Goal: Task Accomplishment & Management: Manage account settings

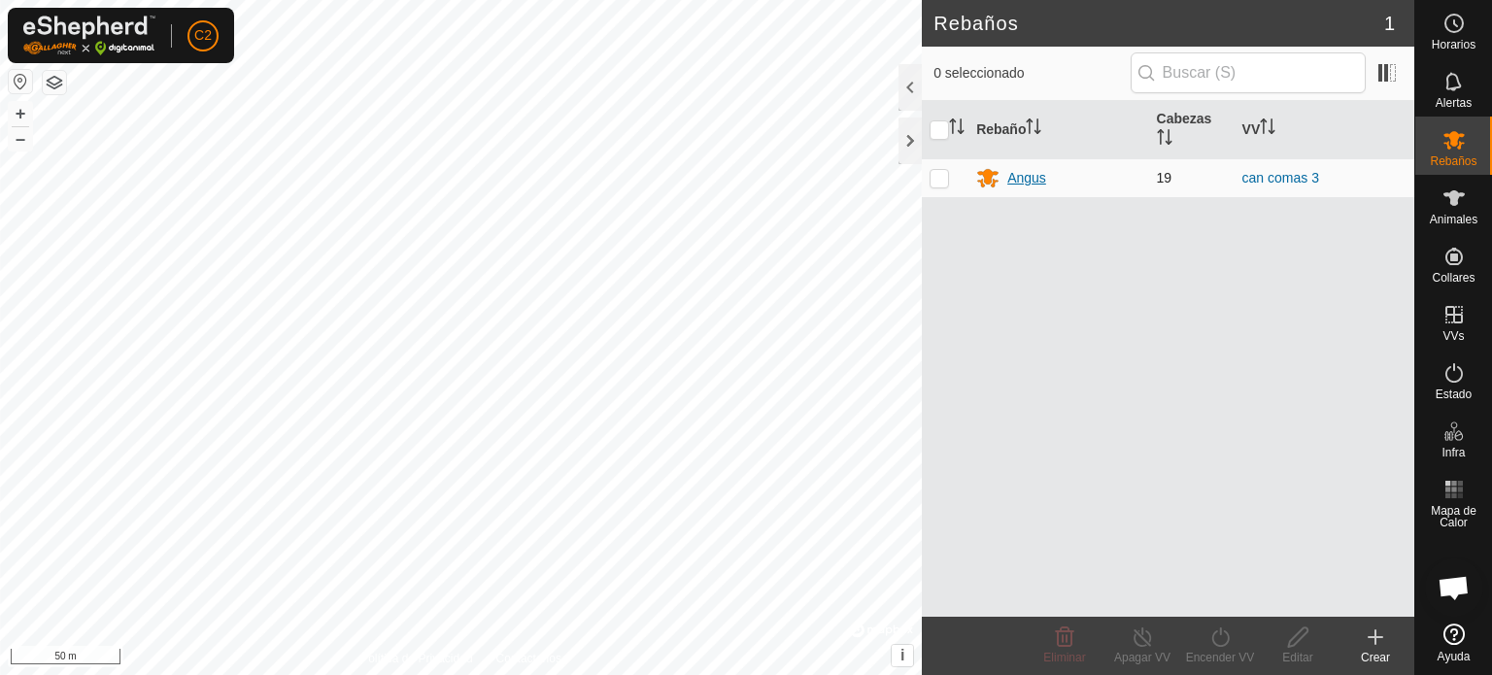
click at [1006, 172] on div "Angus" at bounding box center [1058, 177] width 164 height 23
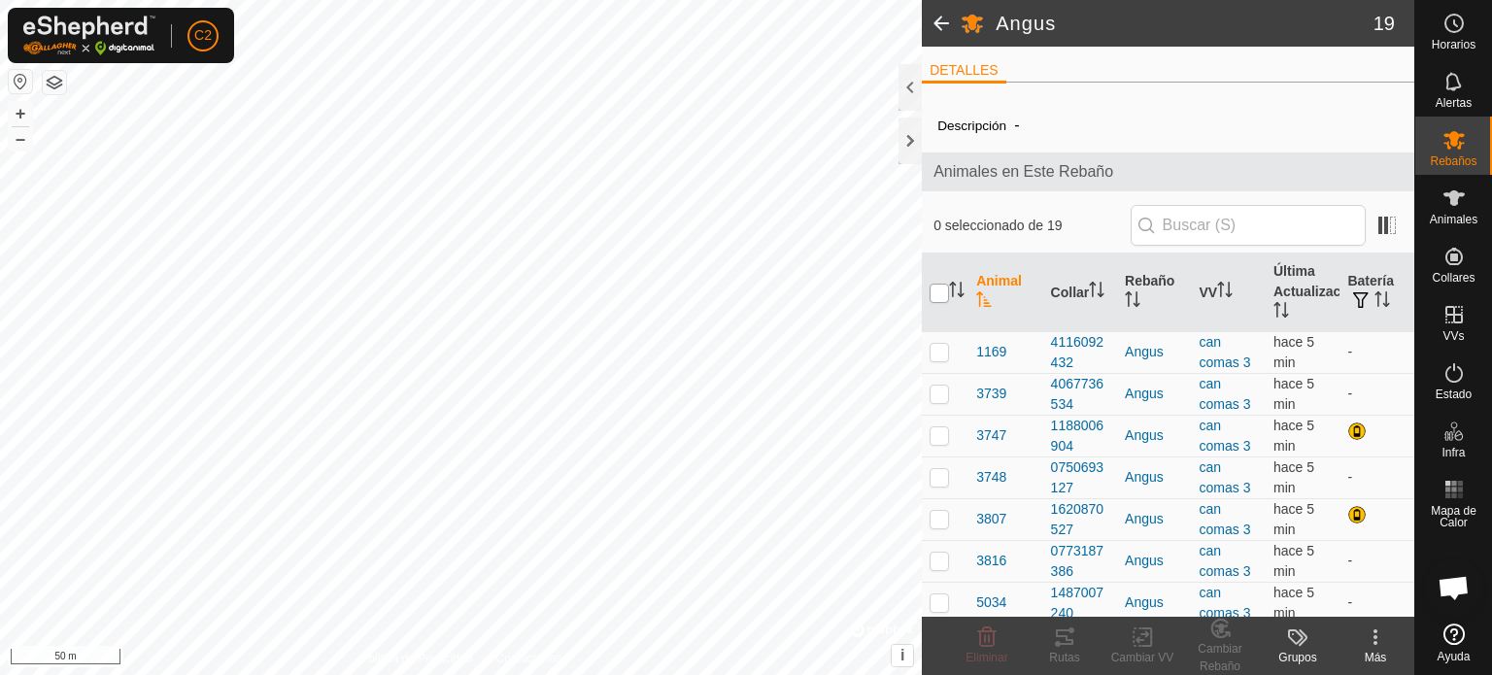
click at [942, 290] on input "checkbox" at bounding box center [938, 293] width 19 height 19
checkbox input "true"
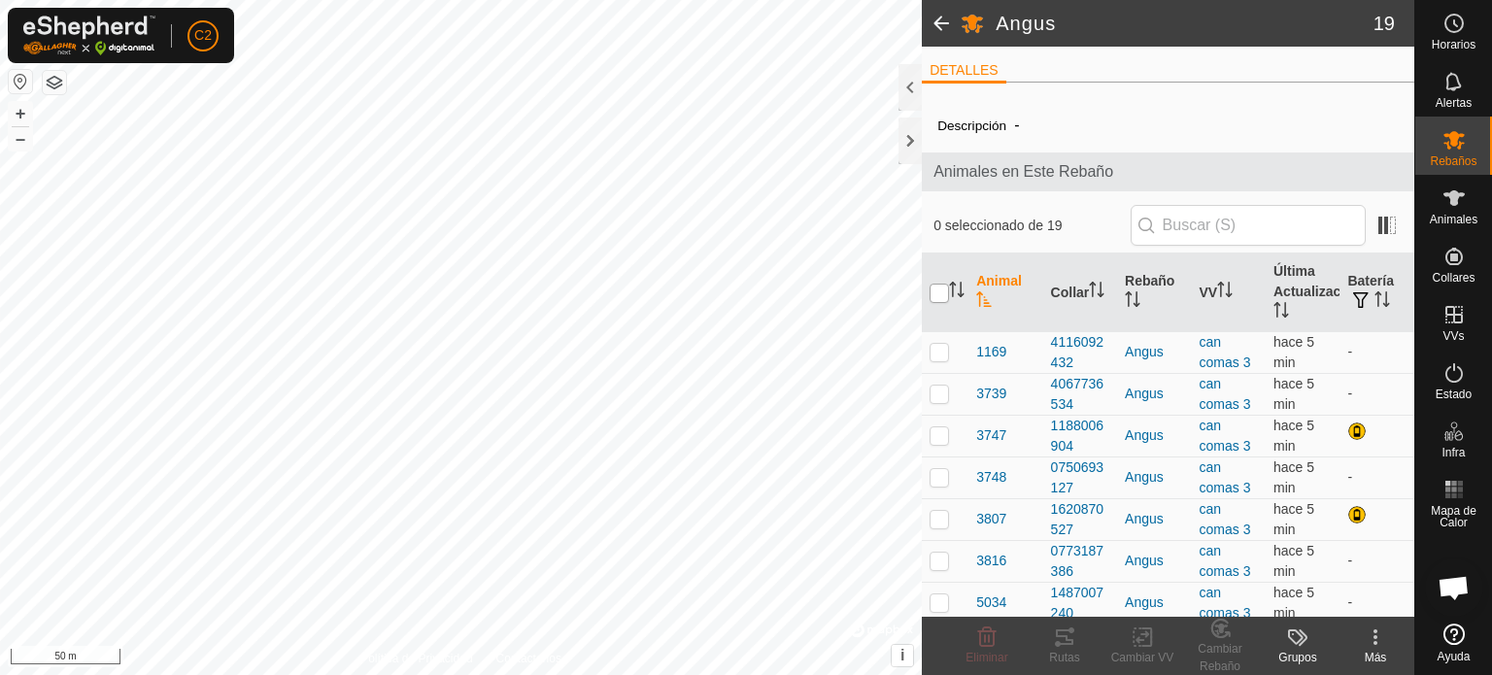
checkbox input "true"
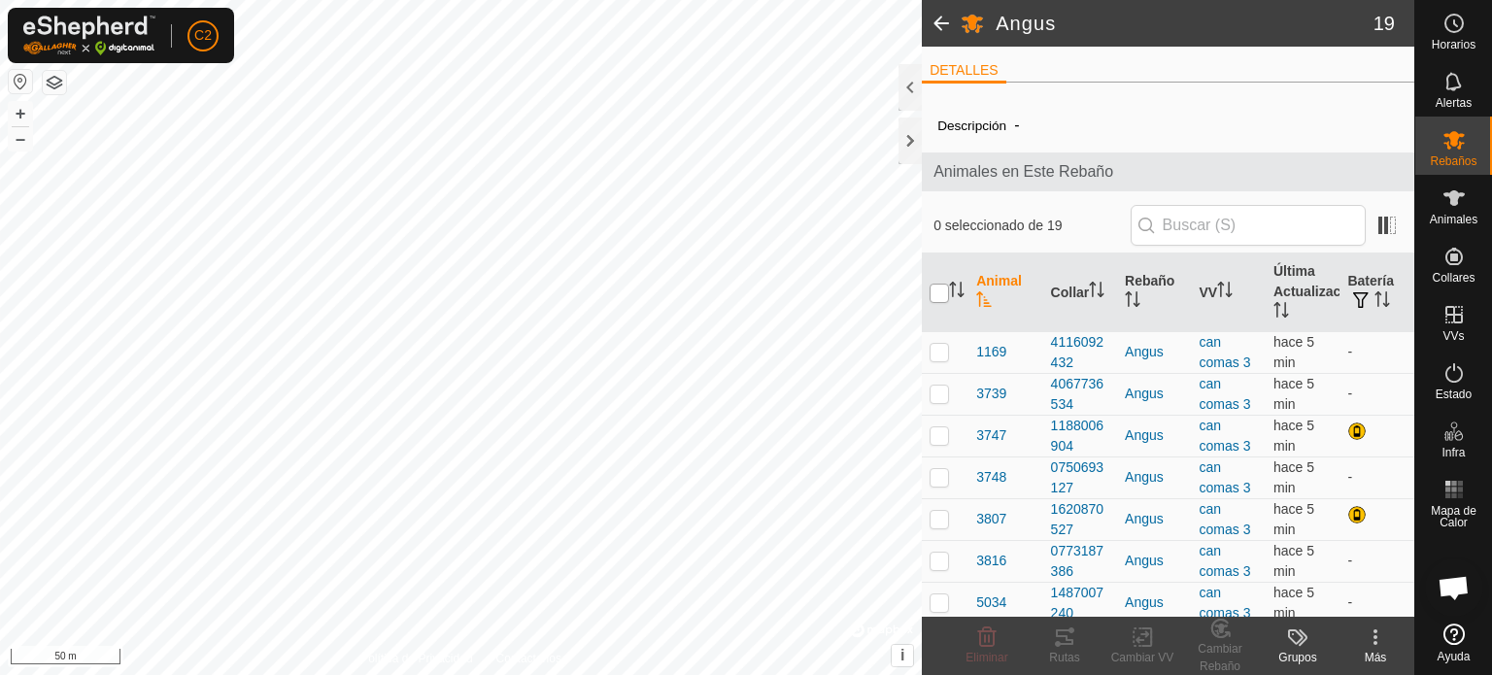
checkbox input "true"
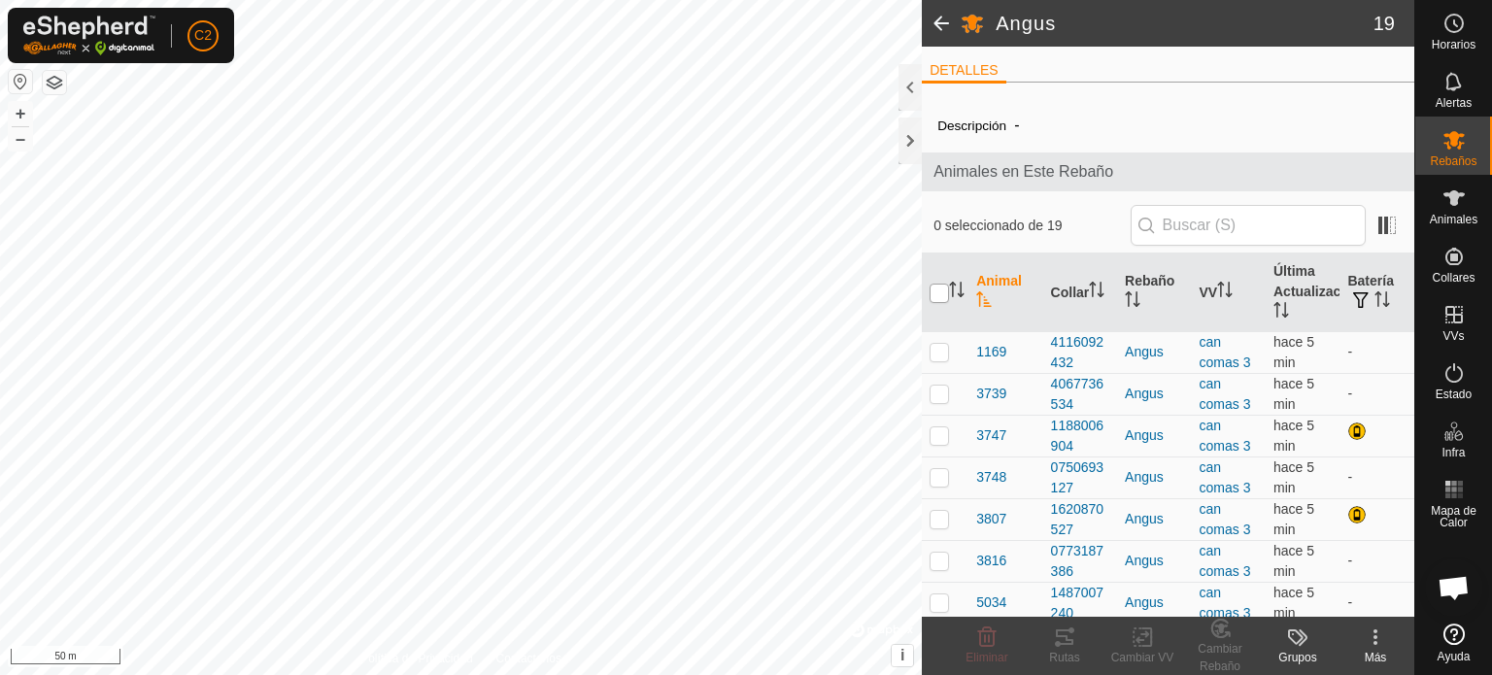
checkbox input "true"
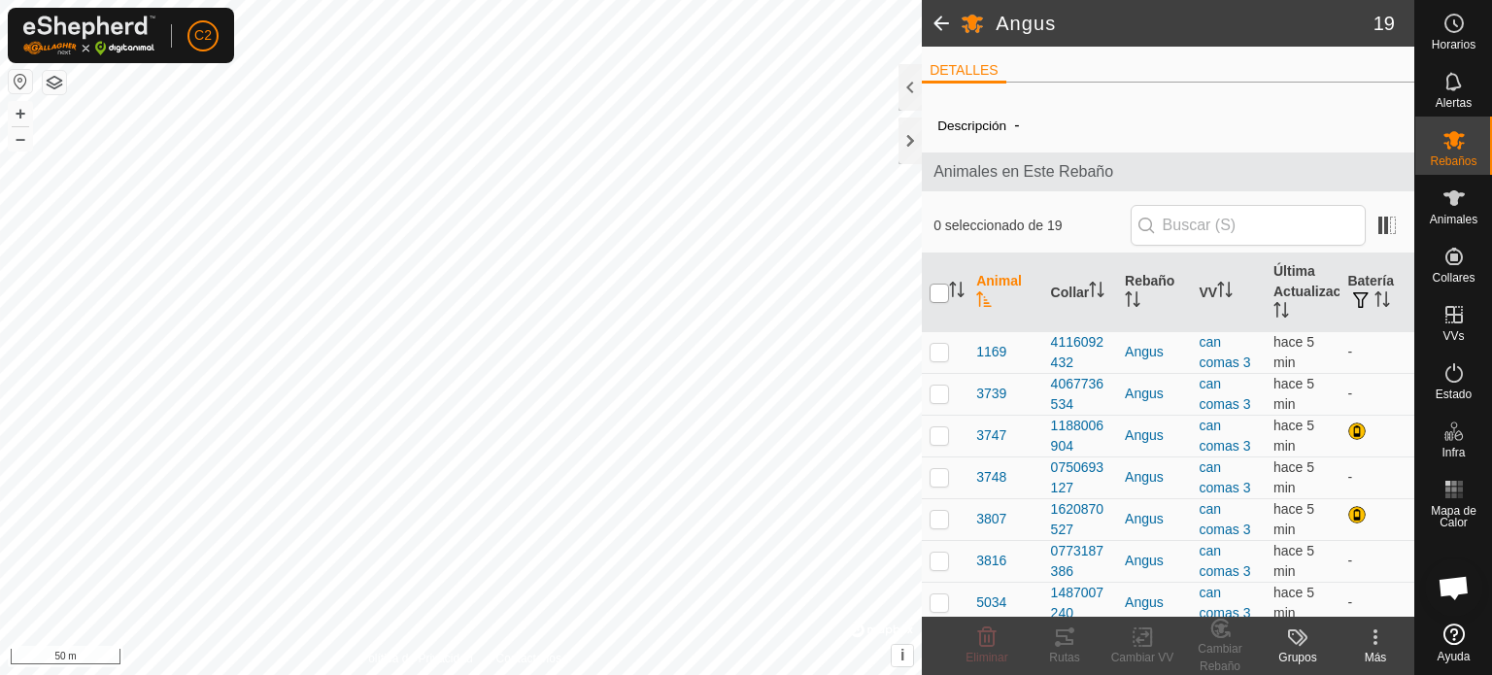
checkbox input "true"
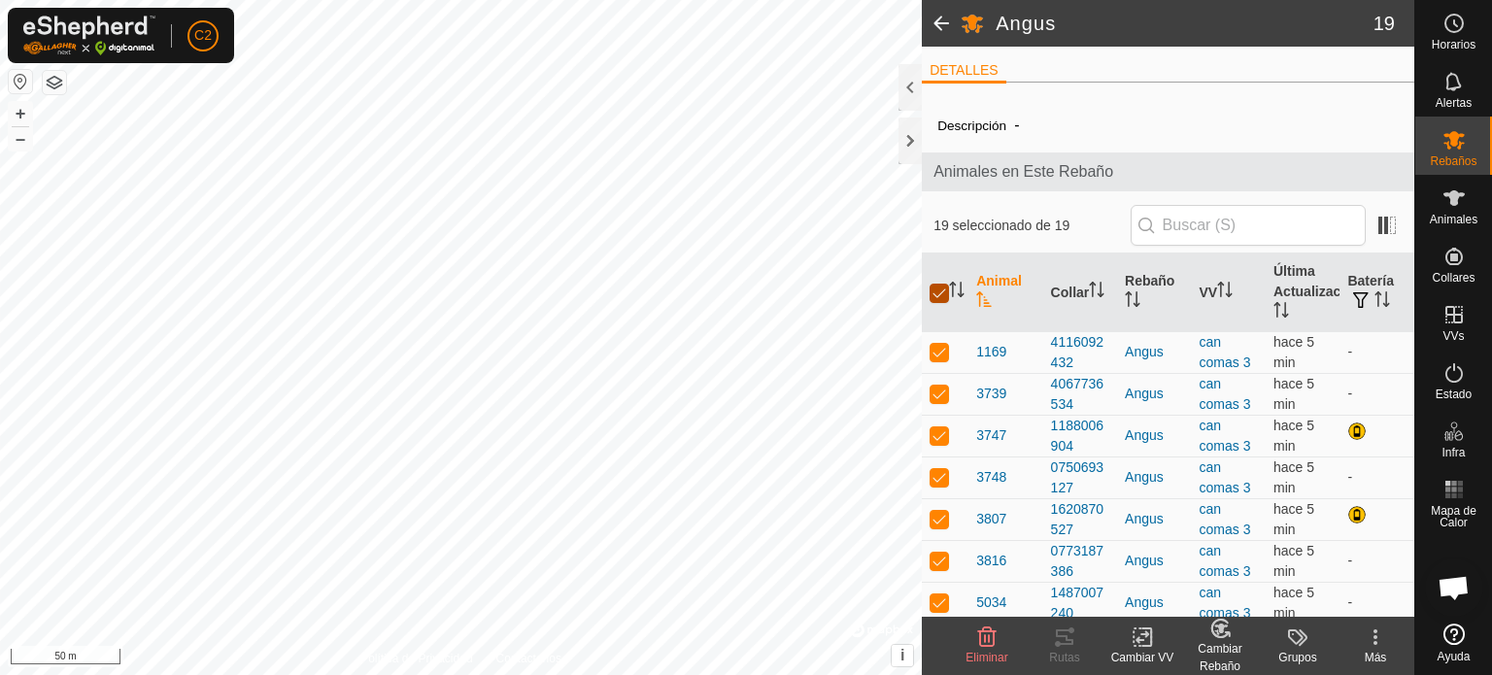
click at [942, 290] on input "checkbox" at bounding box center [938, 293] width 19 height 19
checkbox input "false"
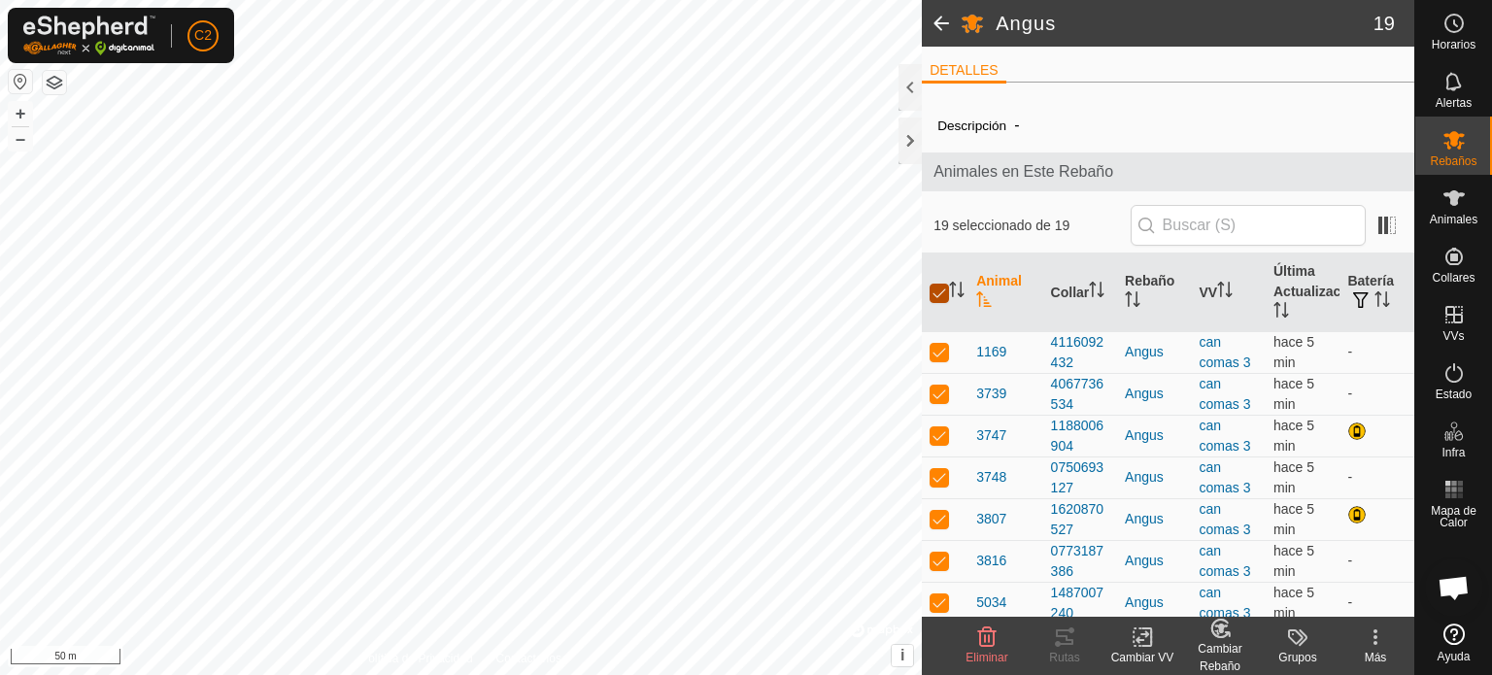
checkbox input "false"
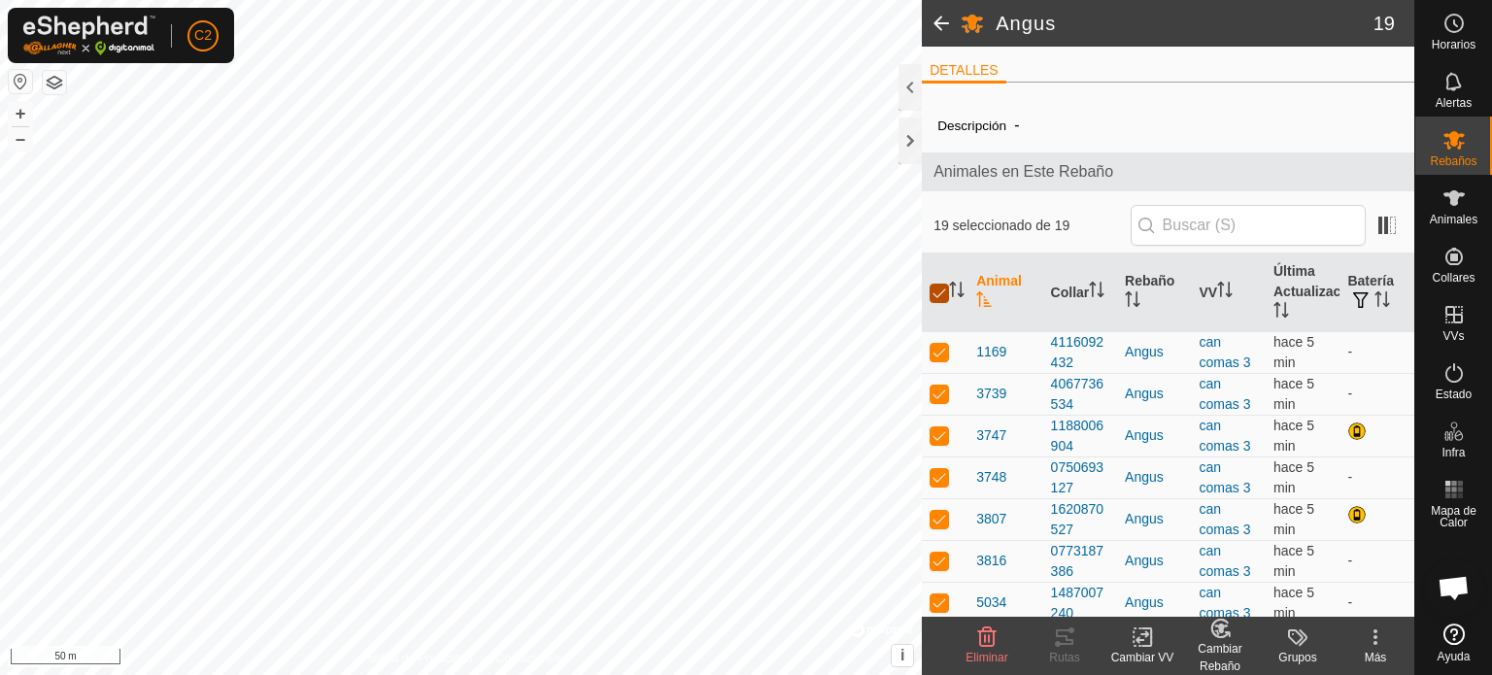
checkbox input "false"
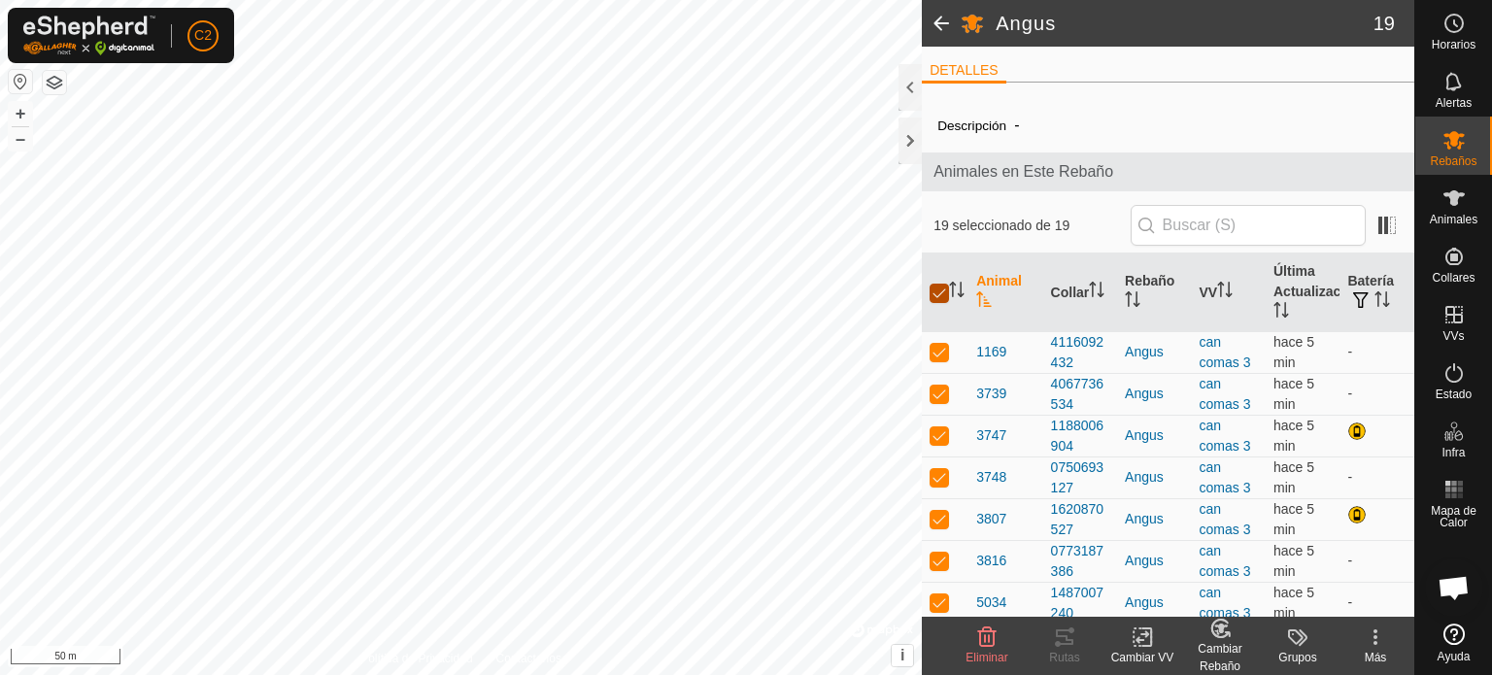
checkbox input "false"
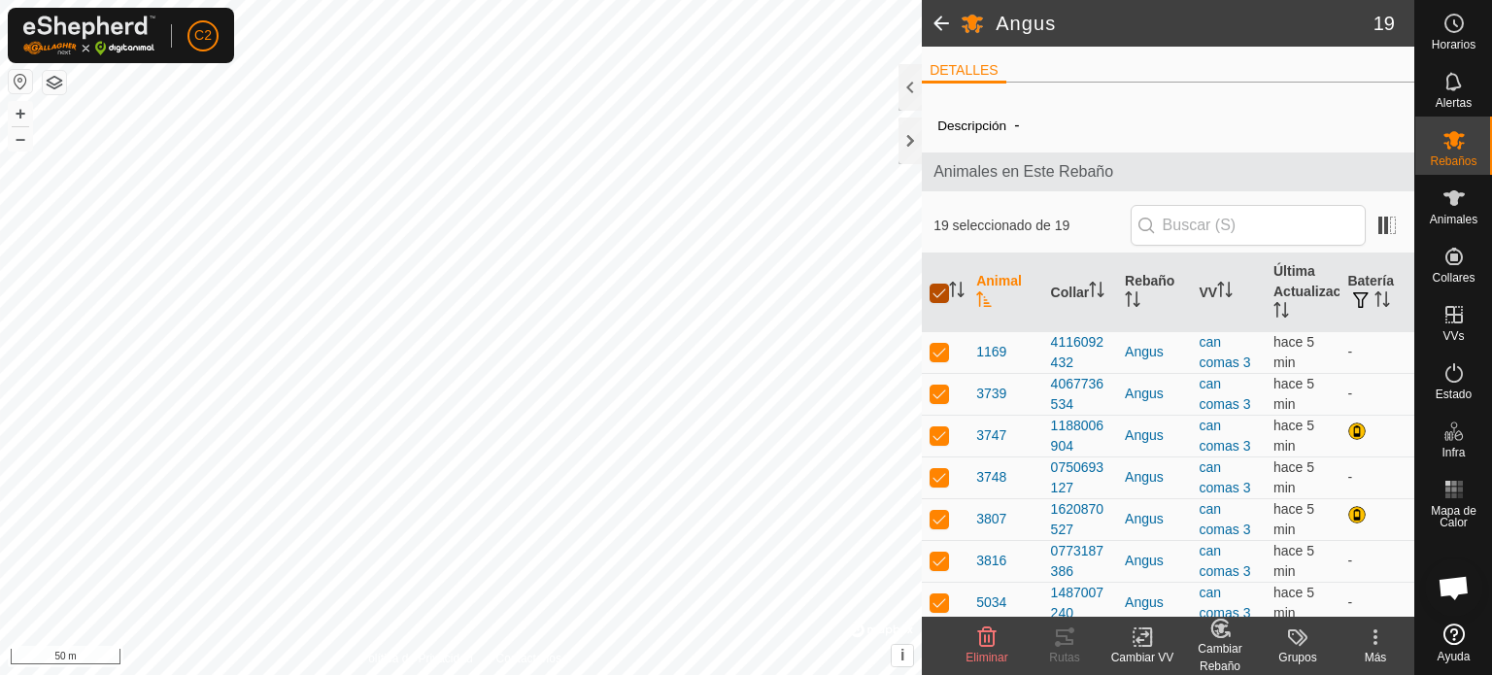
checkbox input "false"
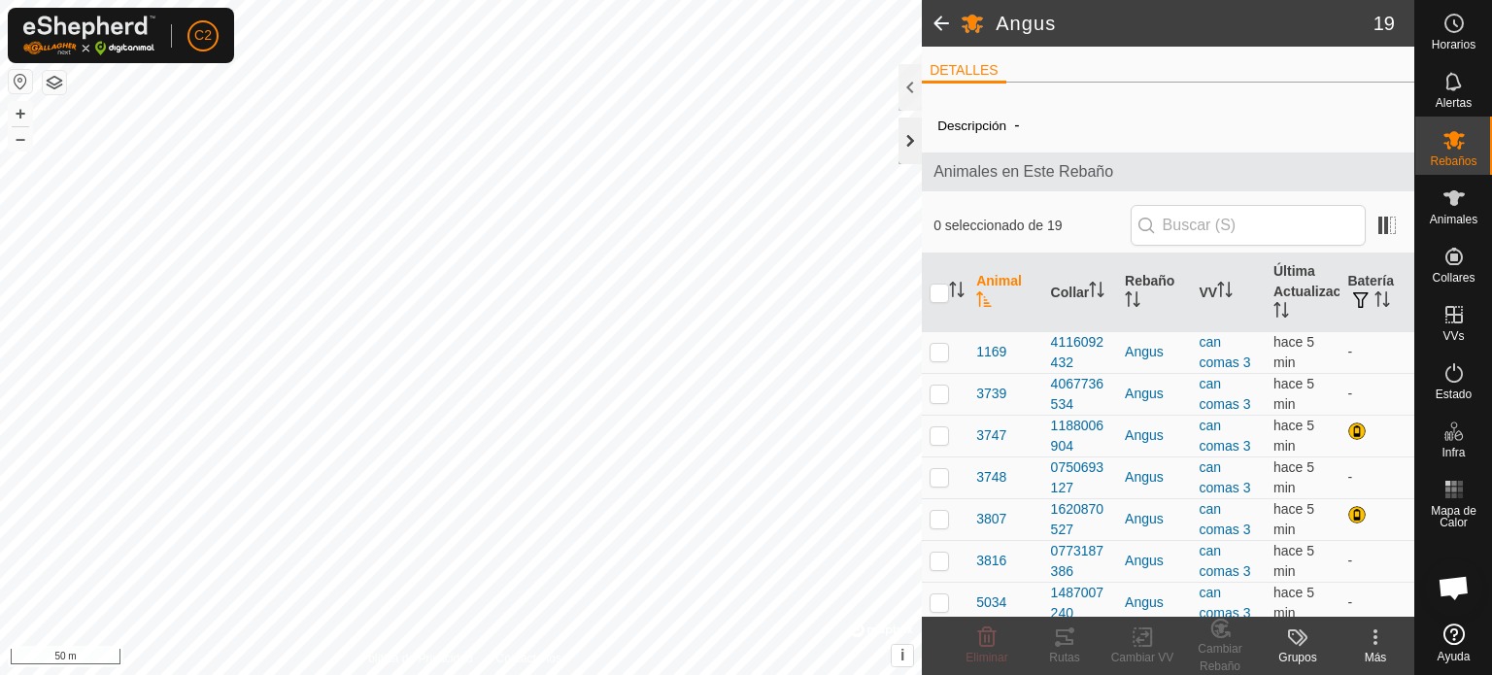
click at [907, 137] on div at bounding box center [909, 140] width 23 height 47
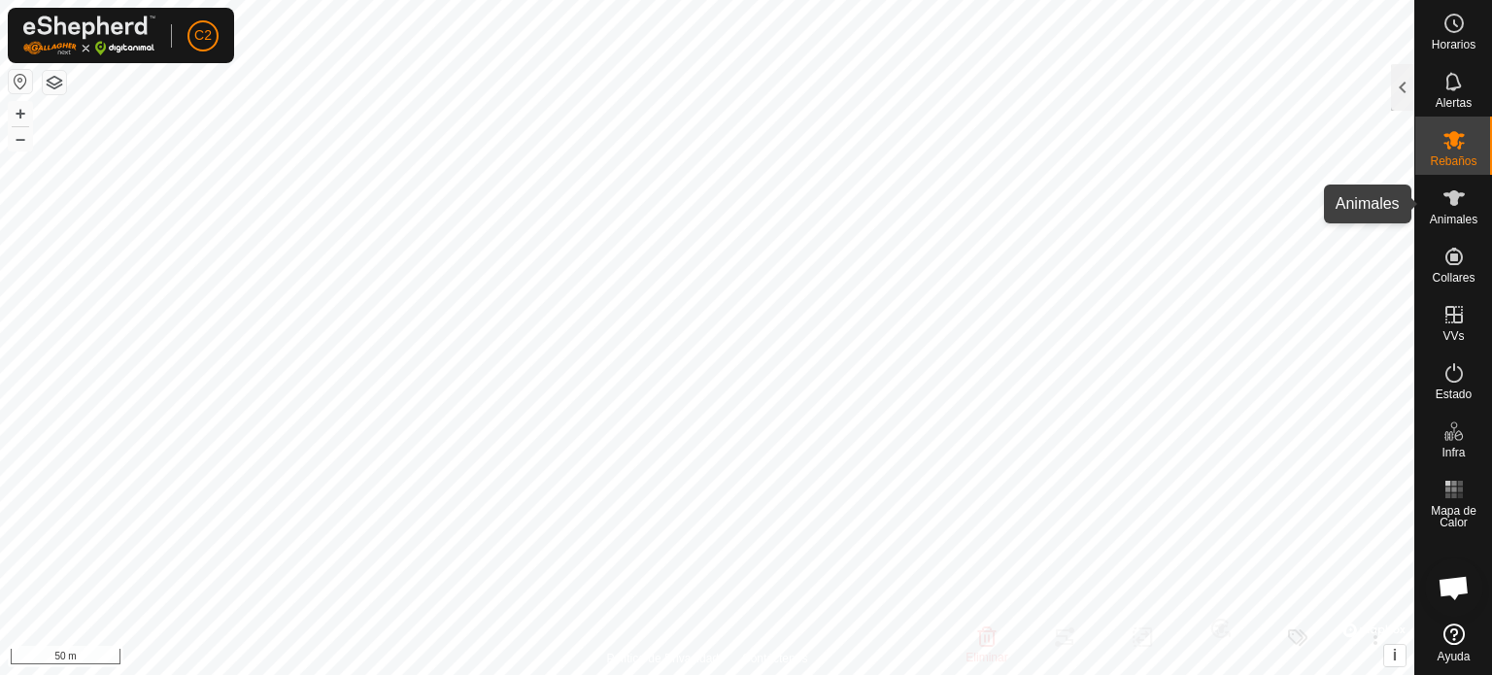
click at [1459, 210] on es-animals-svg-icon at bounding box center [1453, 198] width 35 height 31
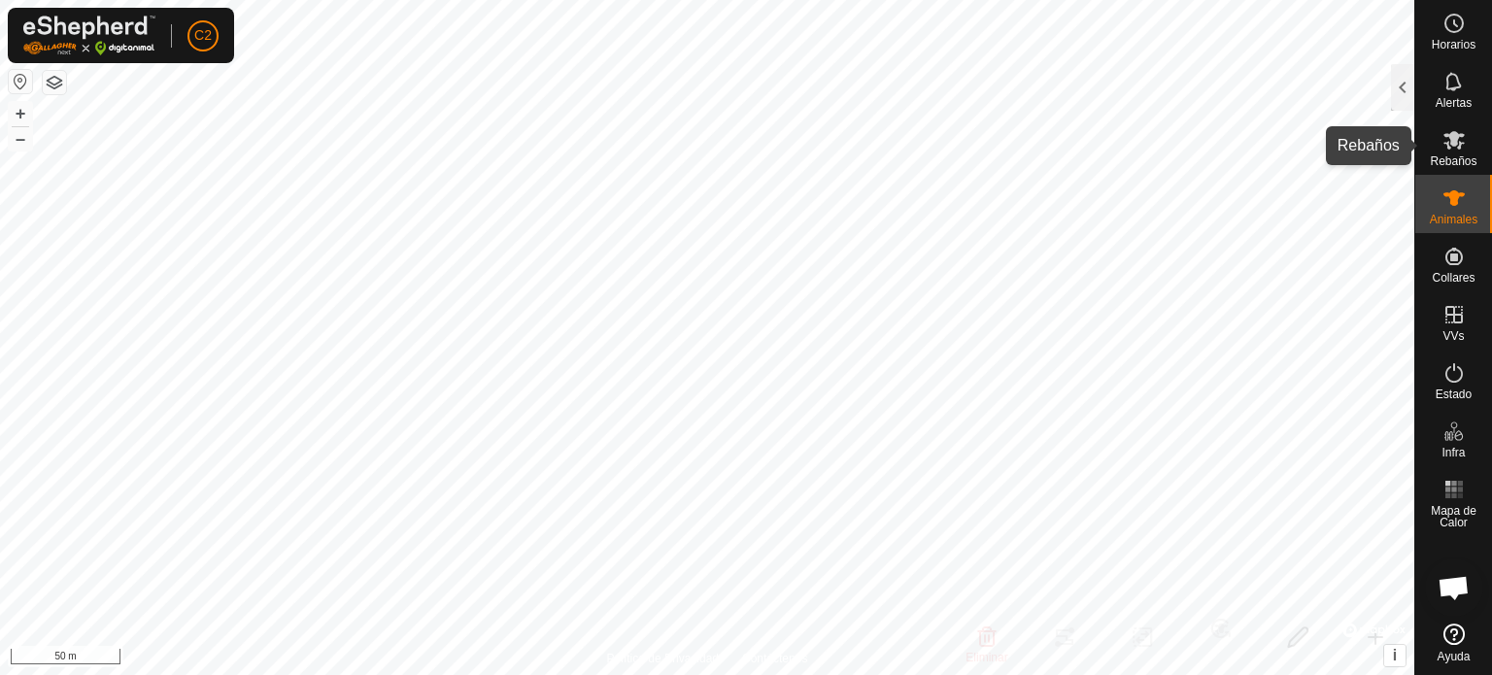
click at [1449, 137] on icon at bounding box center [1453, 140] width 21 height 18
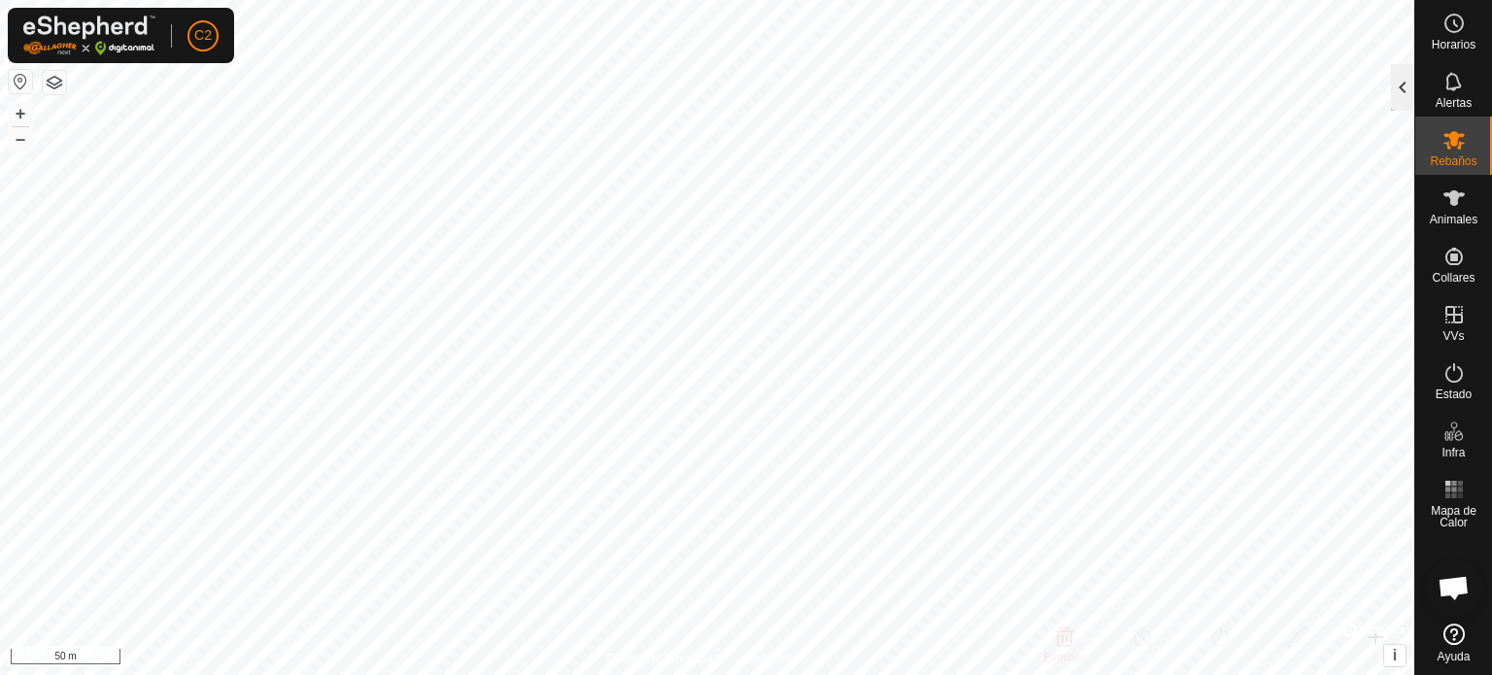
click at [1403, 87] on div at bounding box center [1402, 87] width 23 height 47
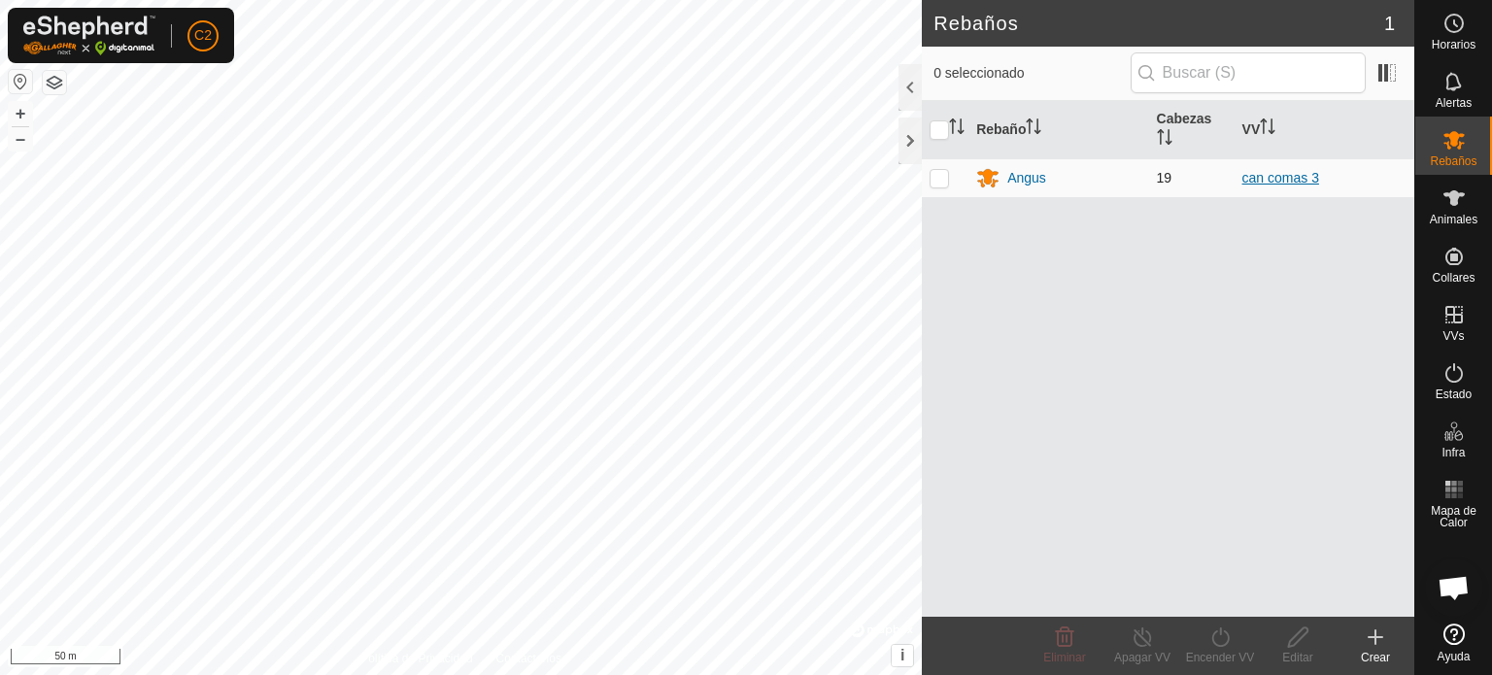
click at [1286, 174] on link "can comas 3" at bounding box center [1280, 178] width 77 height 16
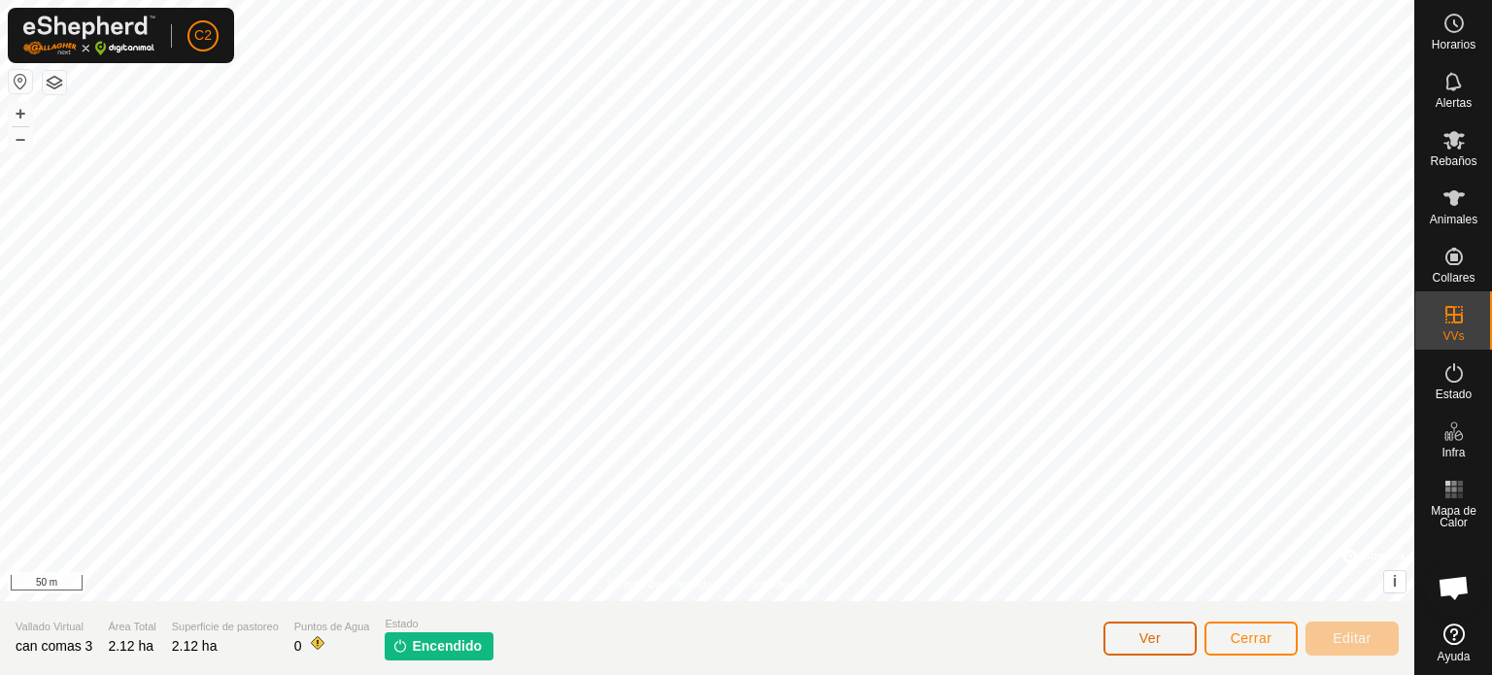
click at [1137, 637] on button "Ver" at bounding box center [1149, 638] width 93 height 34
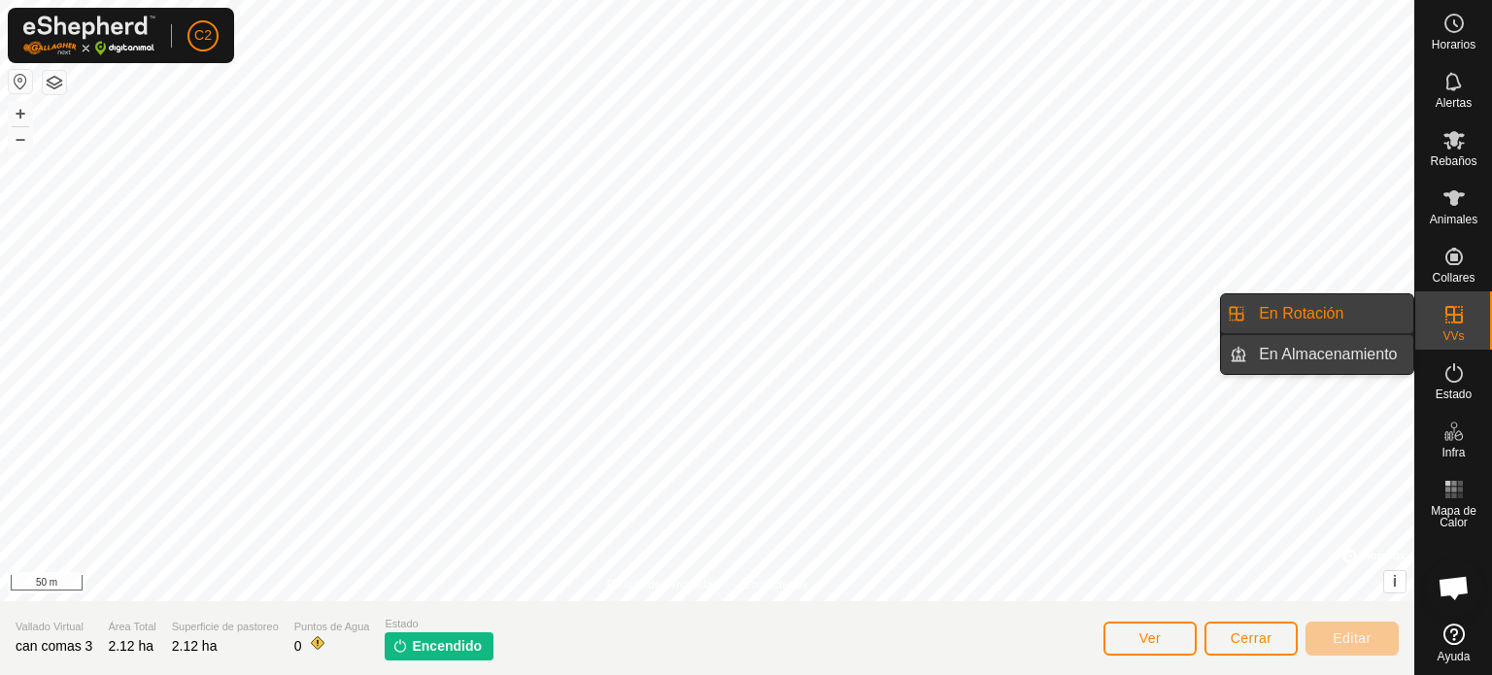
click at [1279, 345] on link "En Almacenamiento" at bounding box center [1330, 354] width 166 height 39
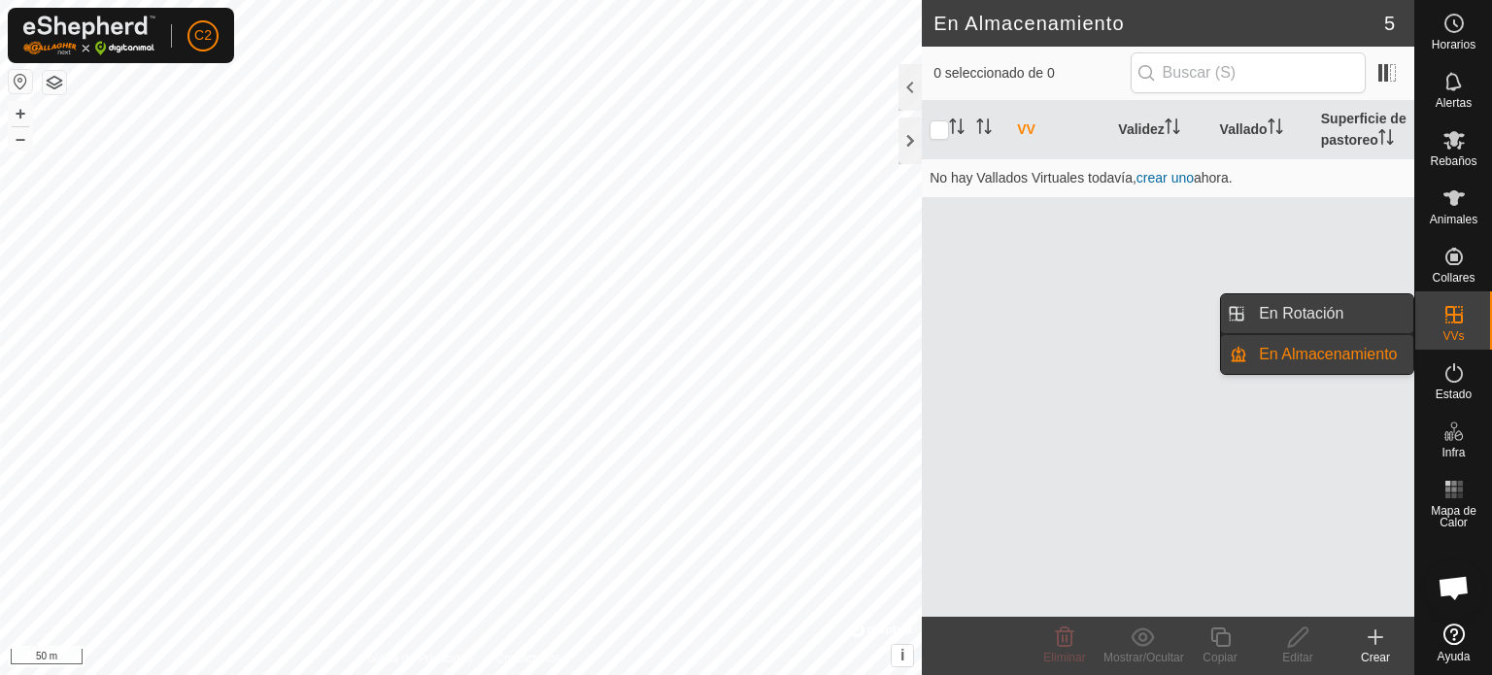
click at [1288, 310] on link "En Rotación" at bounding box center [1330, 313] width 166 height 39
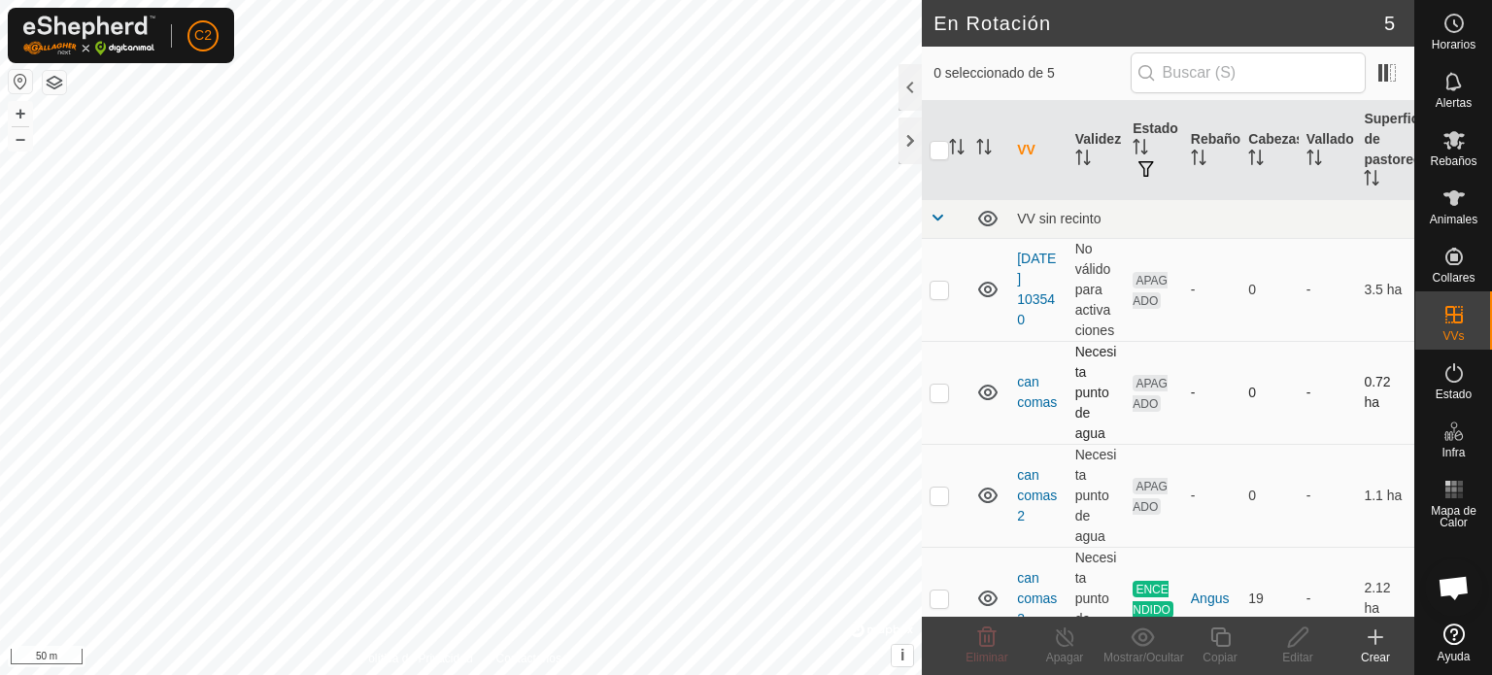
click at [943, 394] on p-checkbox at bounding box center [938, 393] width 19 height 16
click at [989, 640] on icon at bounding box center [986, 636] width 23 height 23
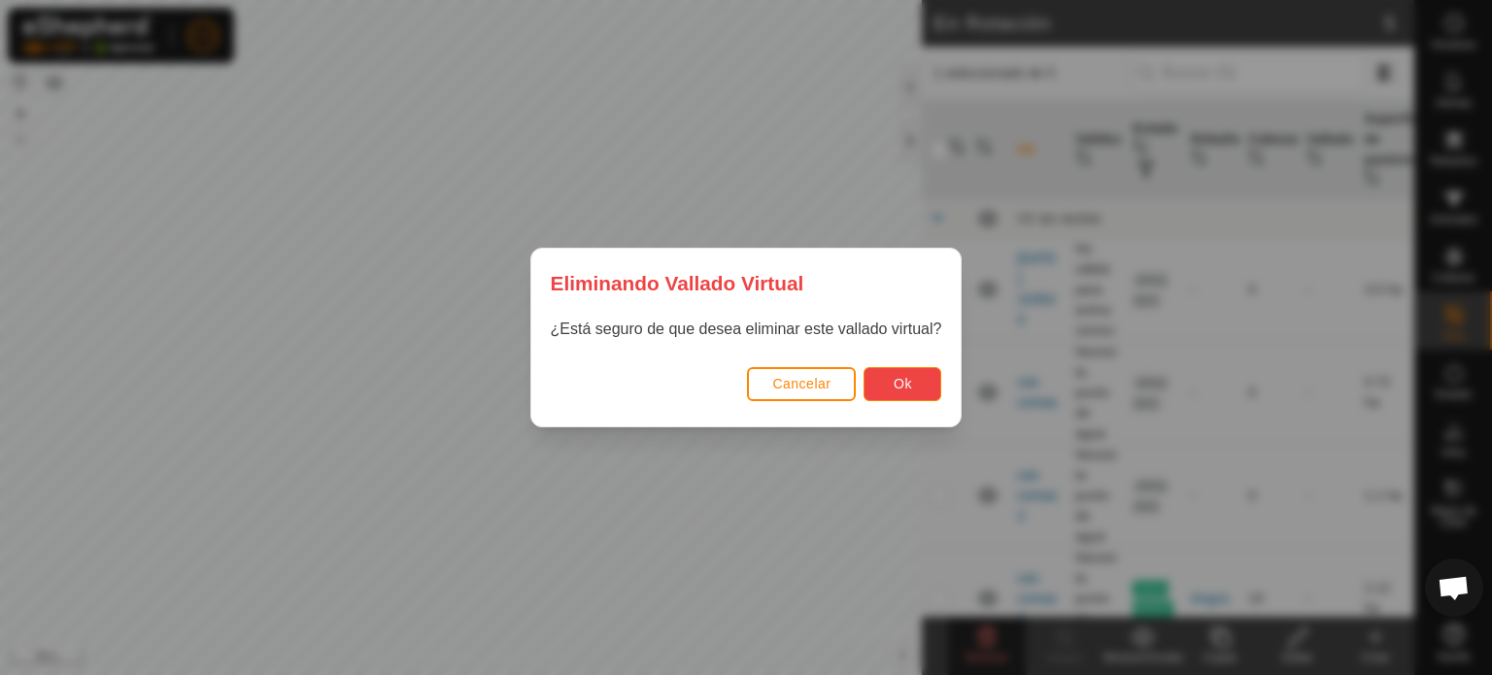
click at [922, 387] on button "Ok" at bounding box center [902, 384] width 78 height 34
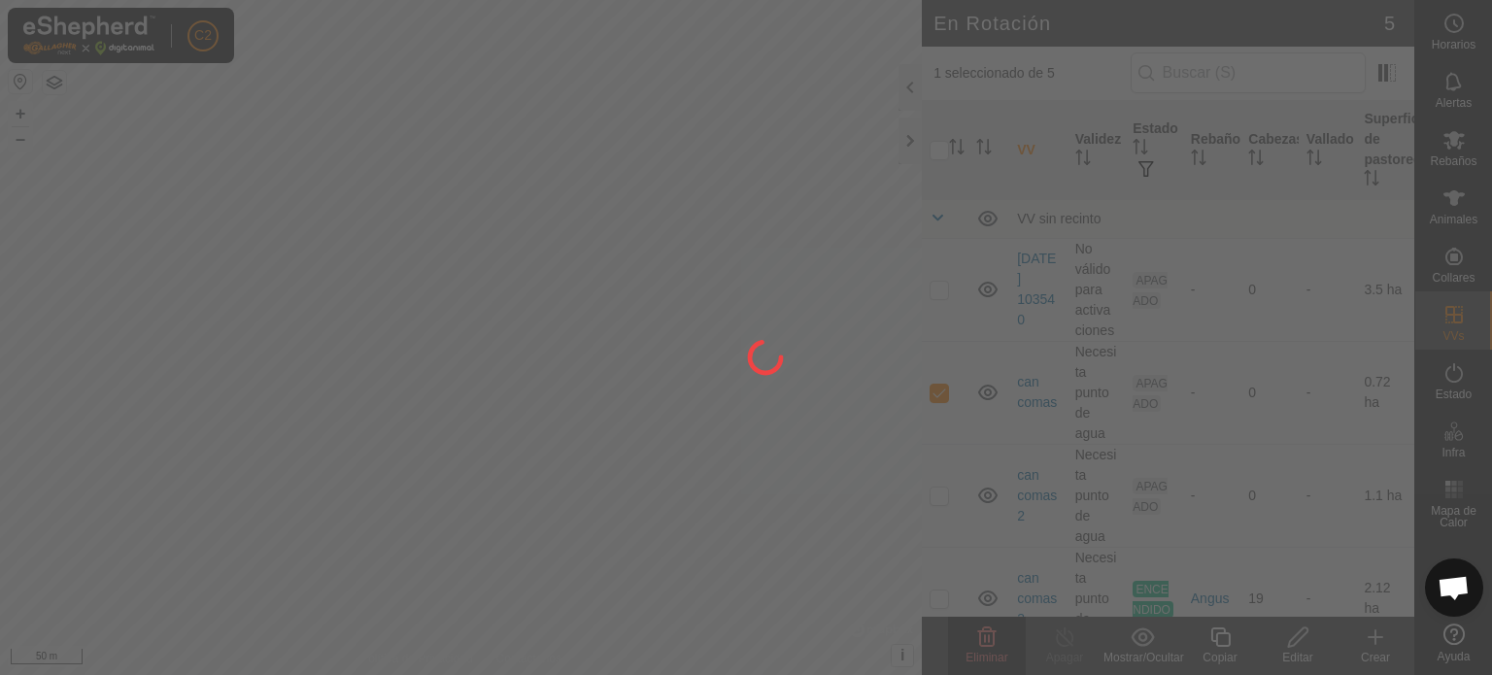
checkbox input "false"
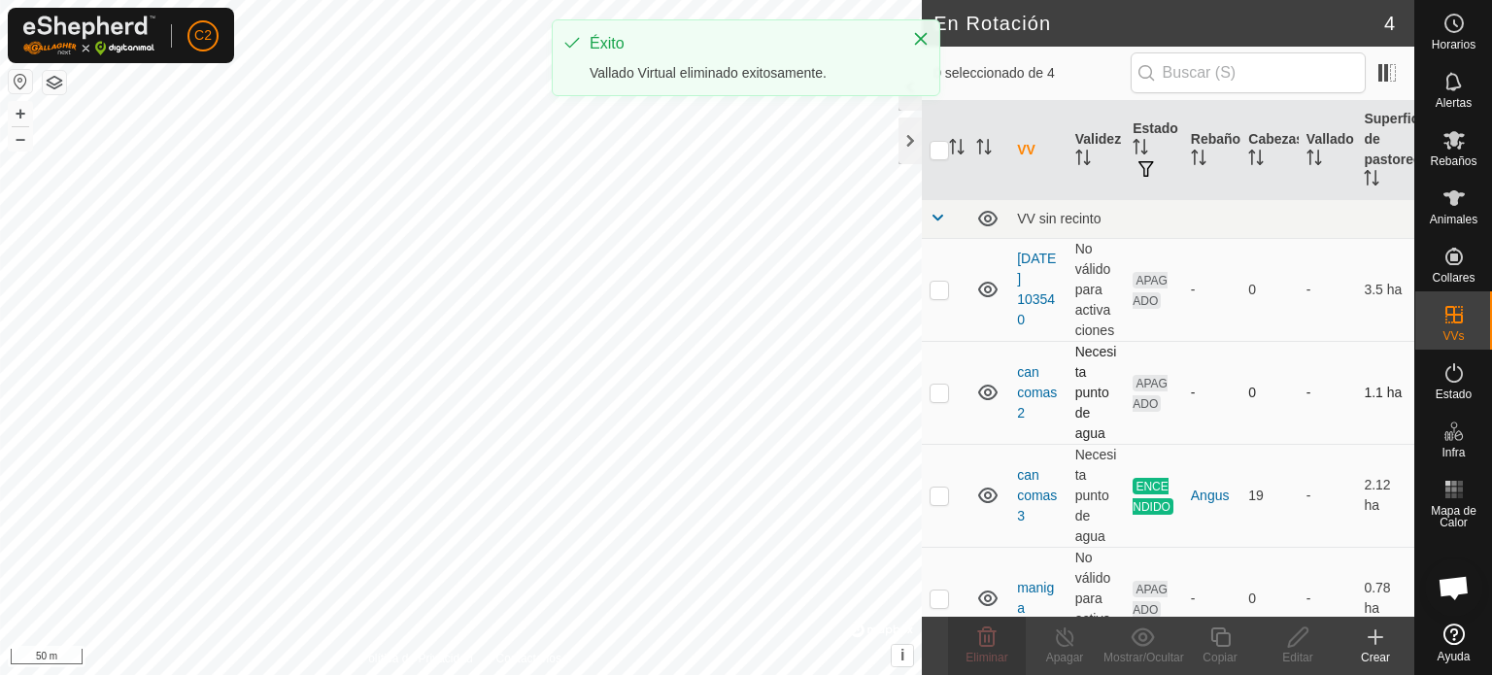
click at [943, 393] on p-checkbox at bounding box center [938, 393] width 19 height 16
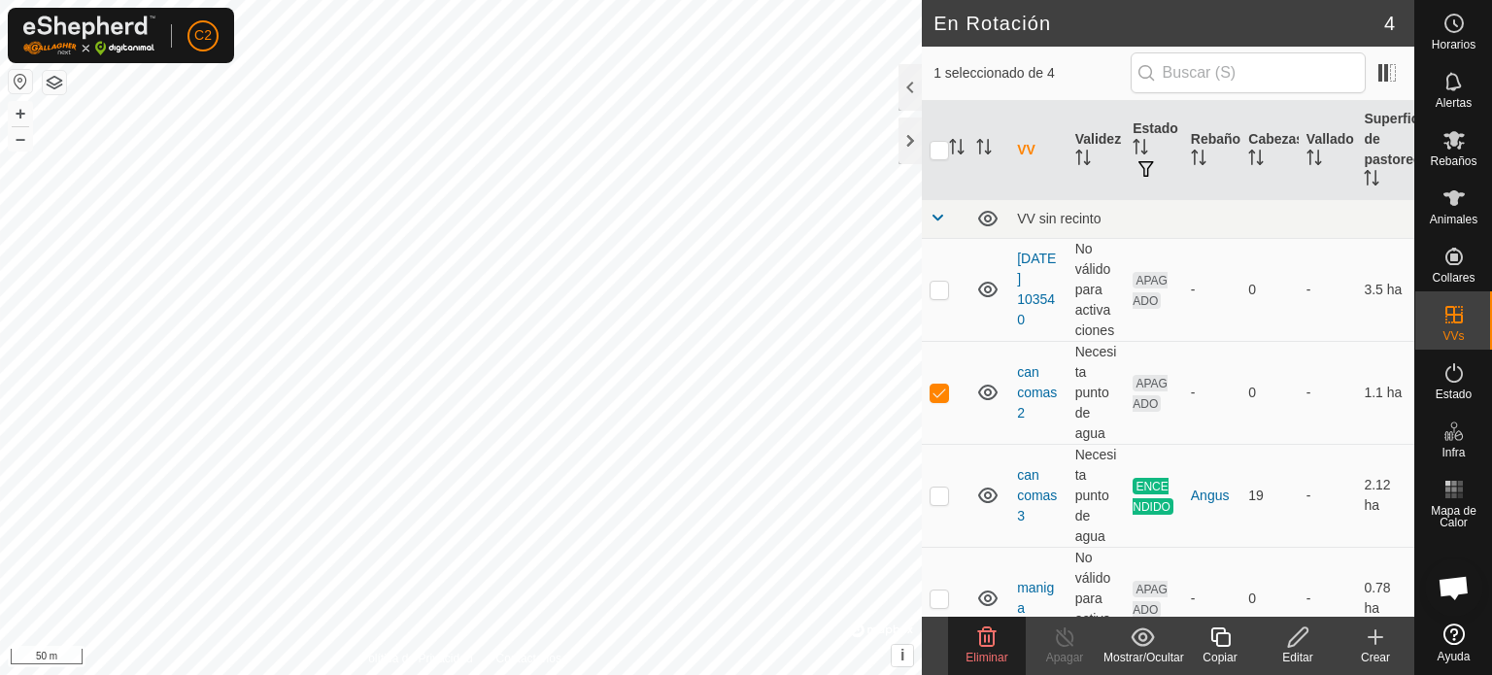
click at [993, 647] on icon at bounding box center [986, 636] width 23 height 23
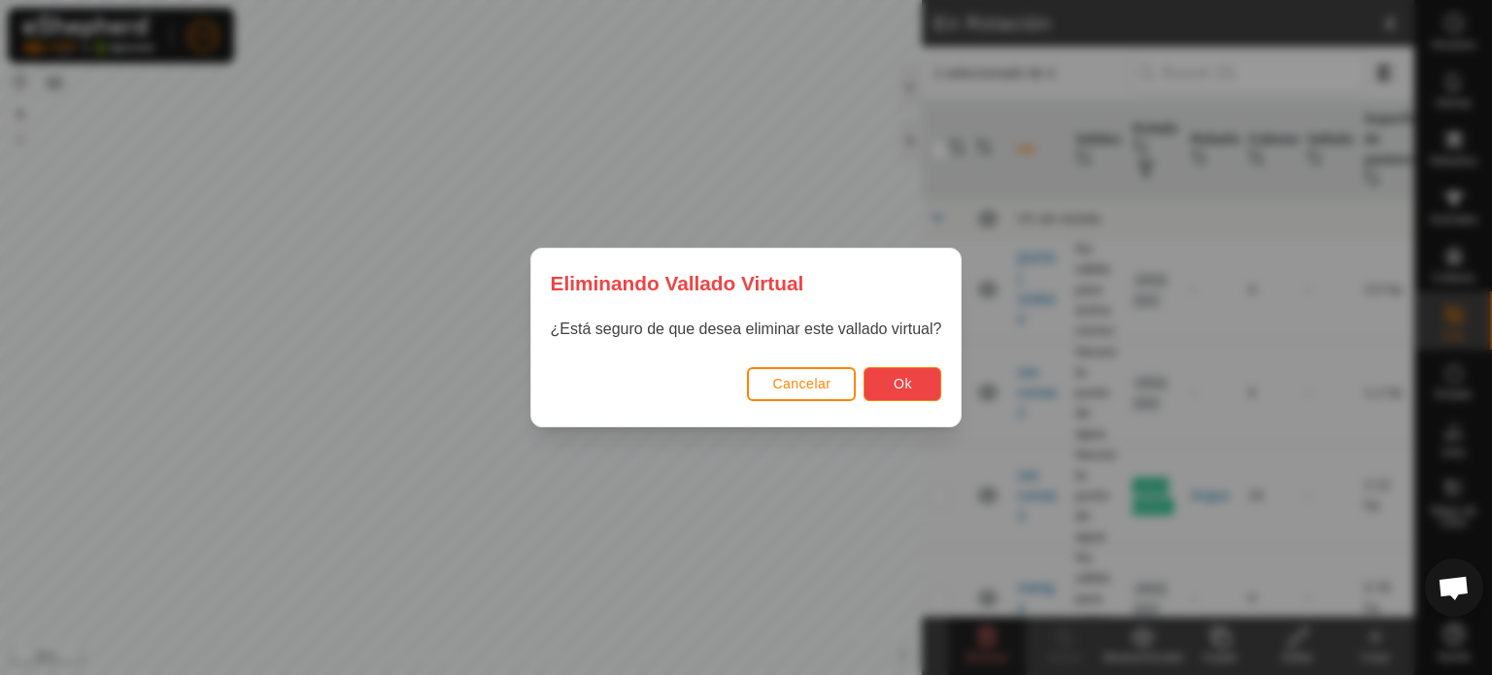
click at [901, 367] on button "Ok" at bounding box center [902, 384] width 78 height 34
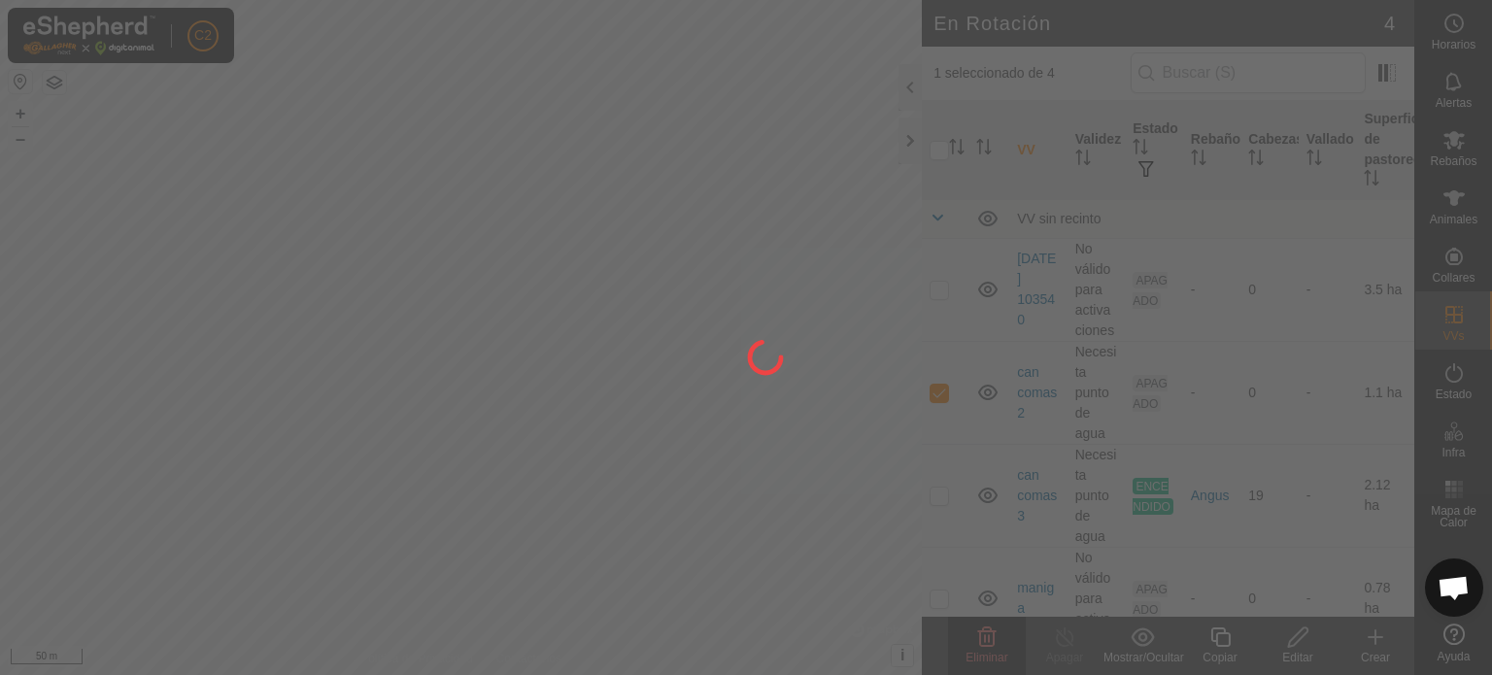
checkbox input "false"
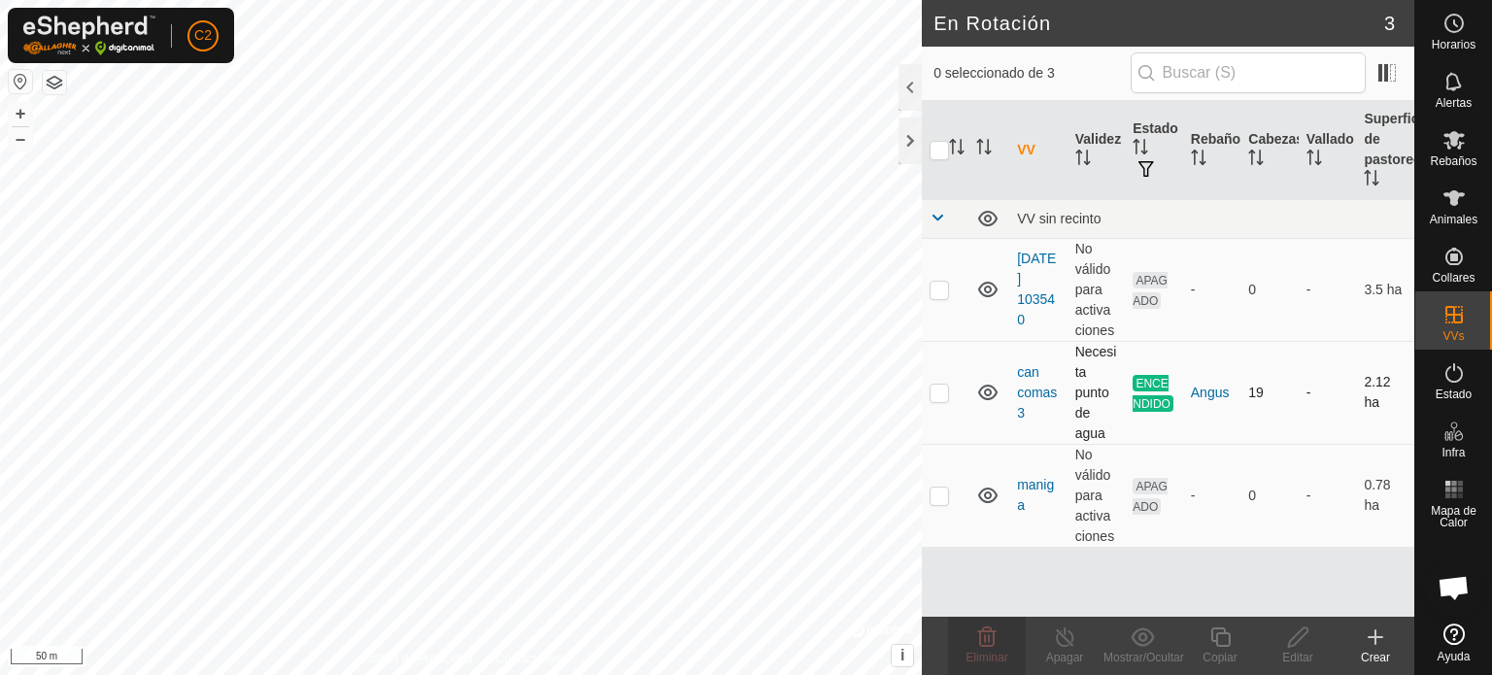
click at [941, 386] on p-checkbox at bounding box center [938, 393] width 19 height 16
checkbox input "true"
click at [1224, 646] on icon at bounding box center [1219, 636] width 19 height 19
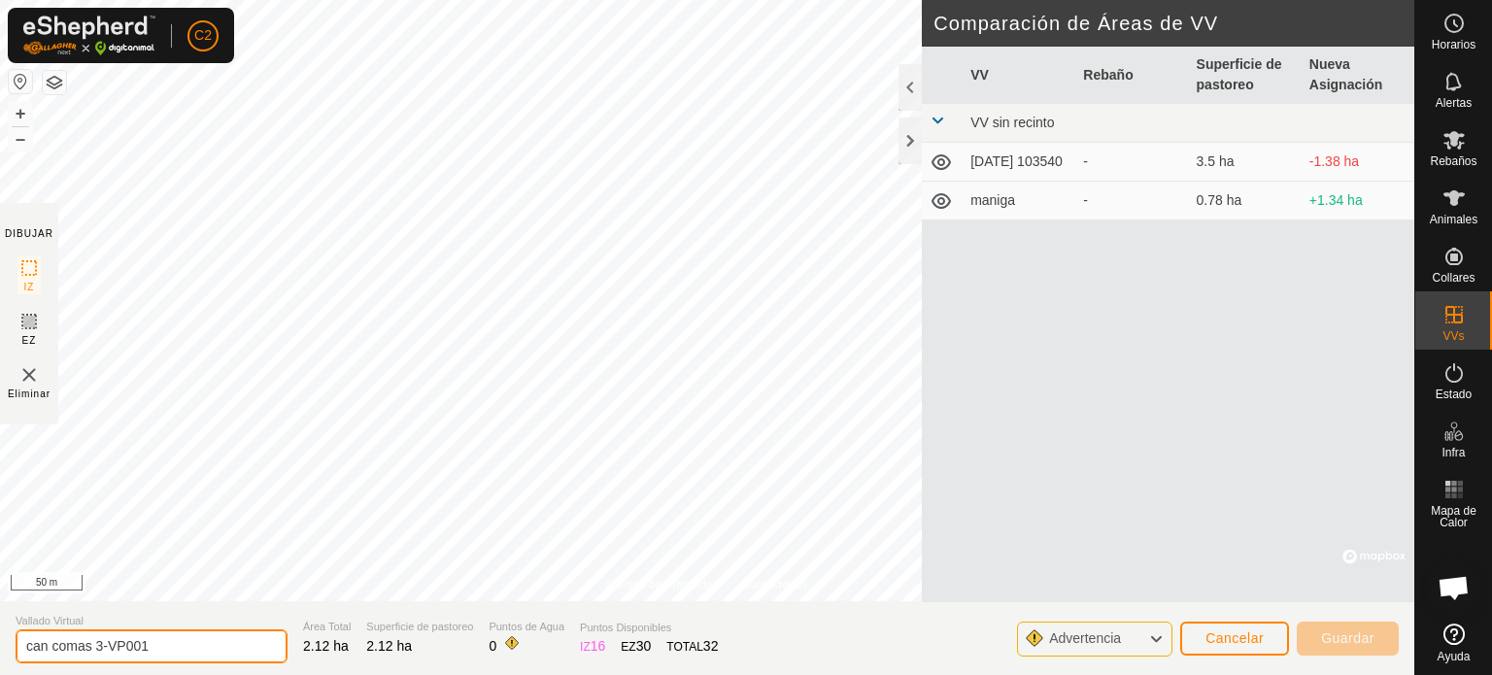
click at [183, 644] on input "can comas 3-VP001" at bounding box center [152, 646] width 272 height 34
type input "can comas"
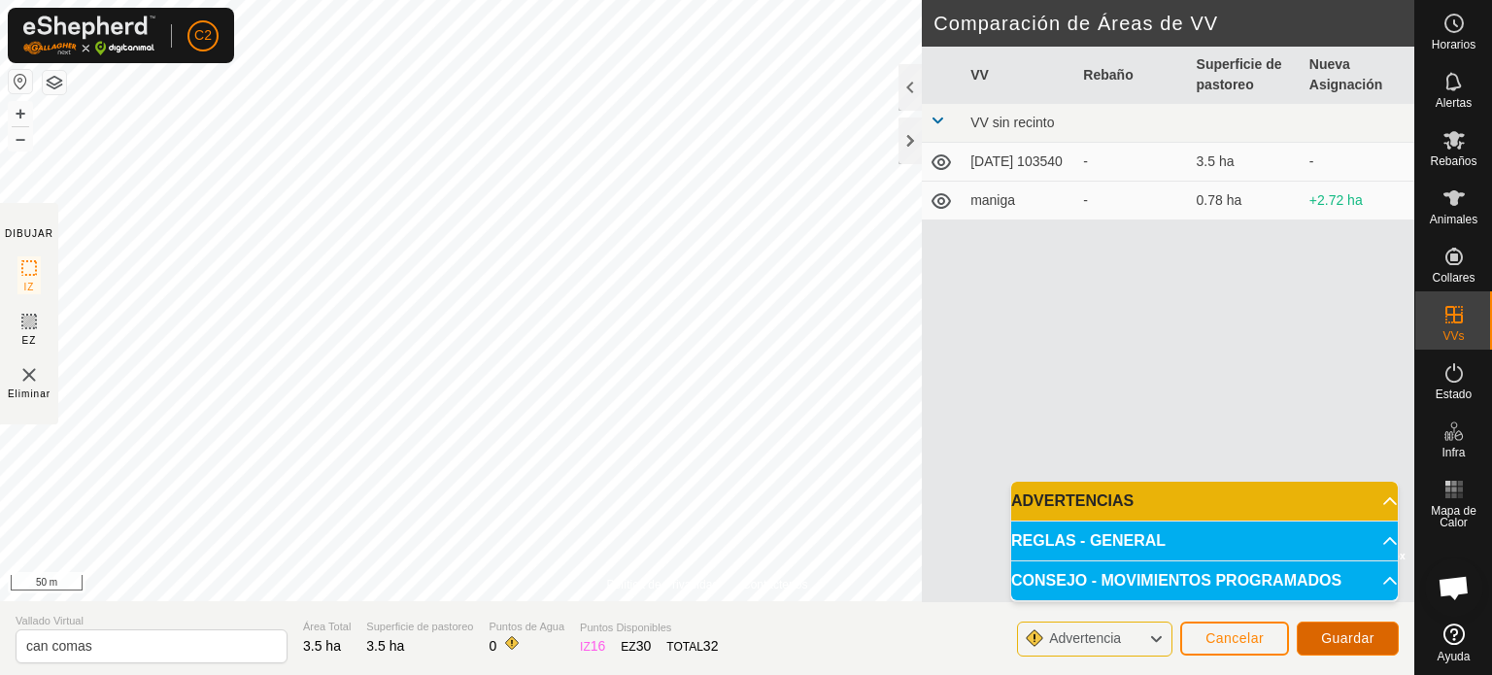
click at [1358, 639] on span "Guardar" at bounding box center [1347, 638] width 53 height 16
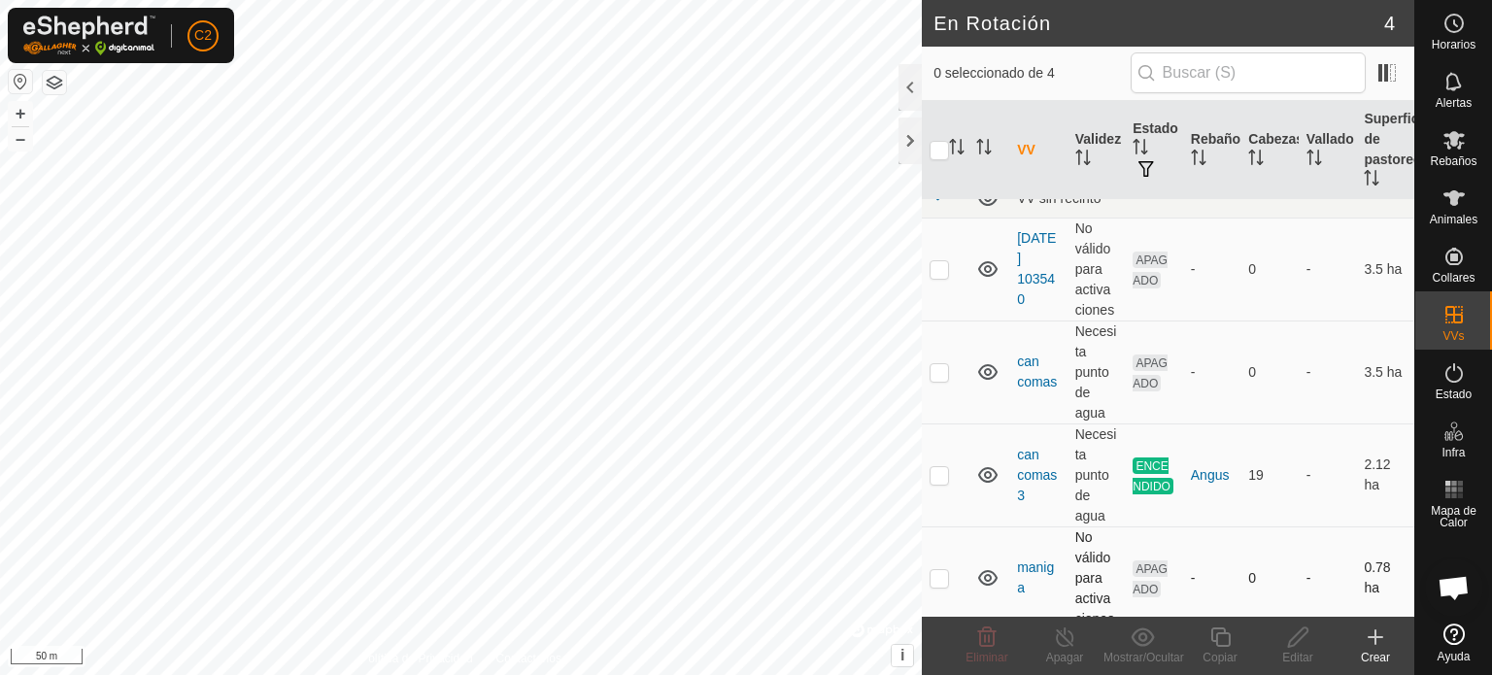
scroll to position [31, 0]
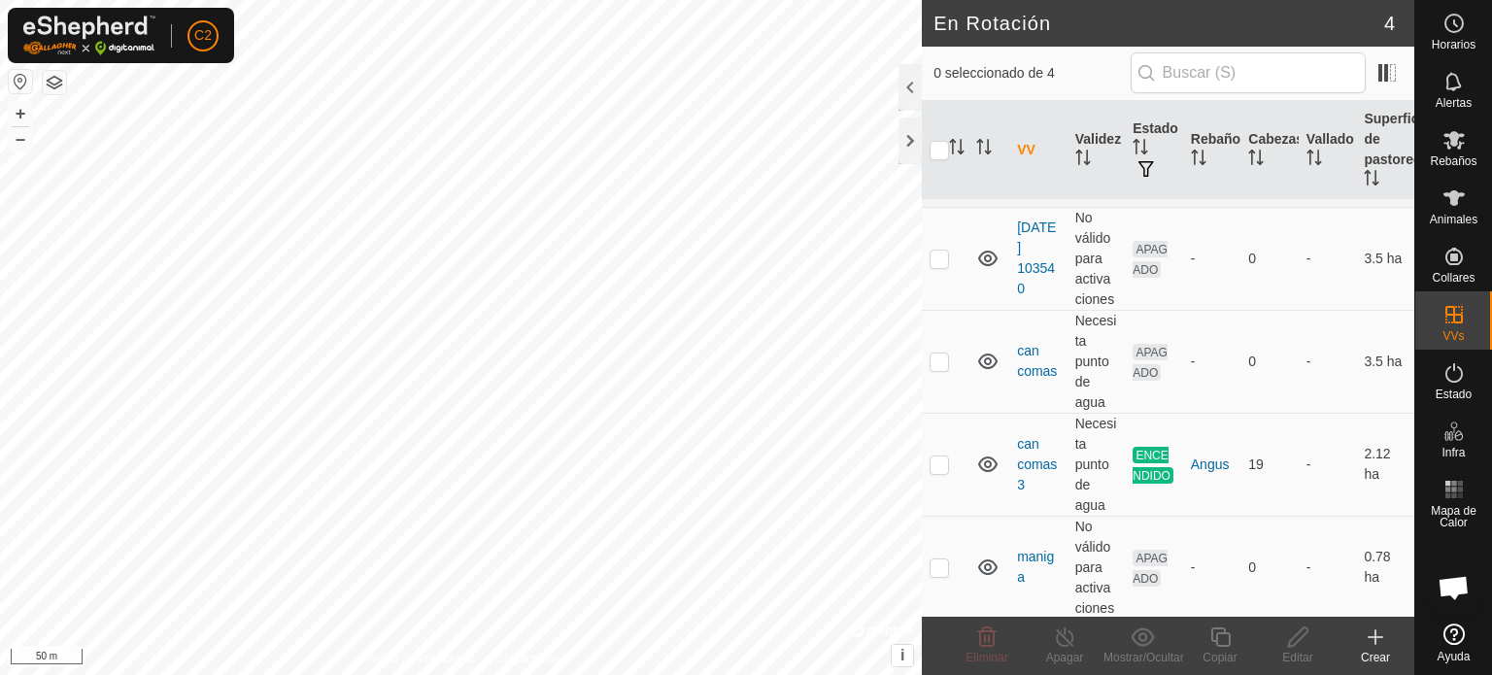
click at [1142, 558] on span "APAGADO" at bounding box center [1149, 568] width 35 height 37
click at [938, 562] on p-checkbox at bounding box center [938, 567] width 19 height 16
click at [940, 569] on p-checkbox at bounding box center [938, 567] width 19 height 16
checkbox input "false"
click at [941, 457] on p-checkbox at bounding box center [938, 464] width 19 height 16
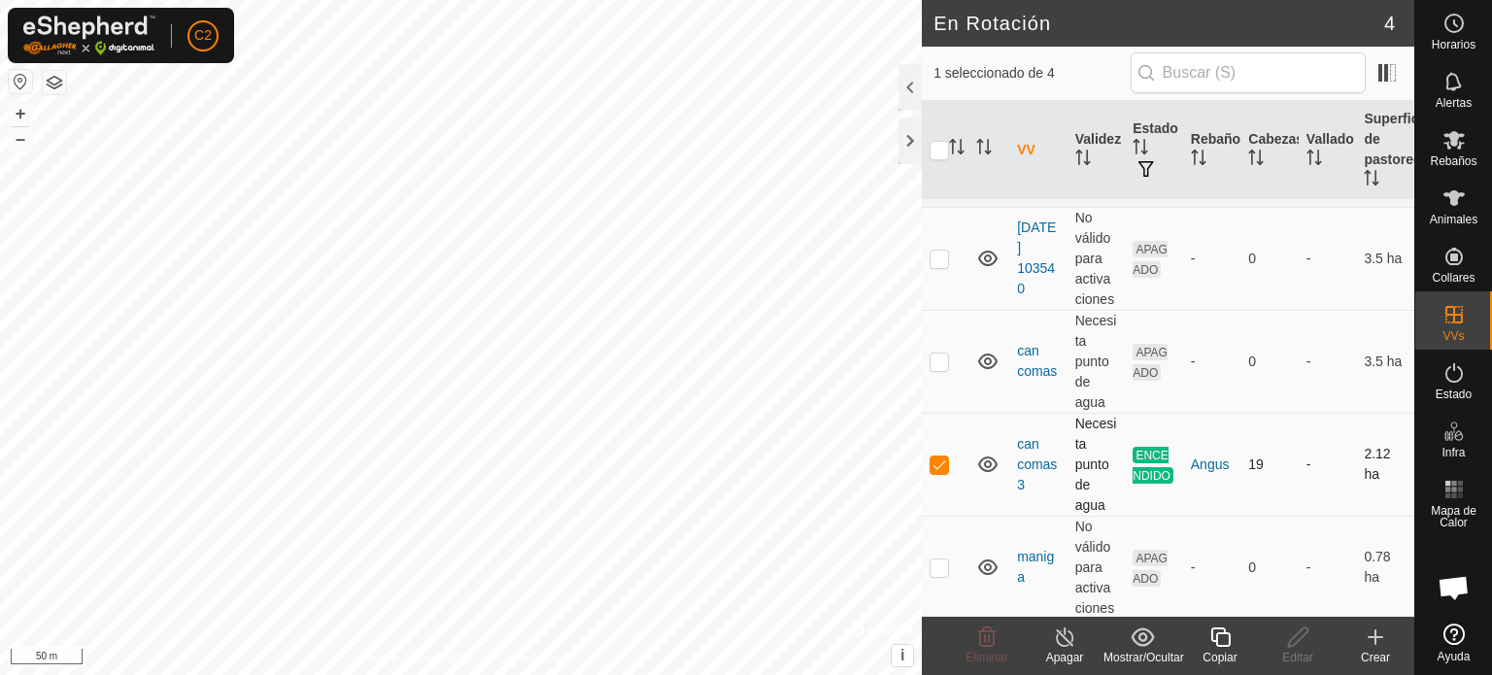
click at [938, 461] on p-checkbox at bounding box center [938, 464] width 19 height 16
checkbox input "false"
click at [929, 566] on p-checkbox at bounding box center [938, 567] width 19 height 16
click at [1136, 640] on icon at bounding box center [1142, 636] width 24 height 23
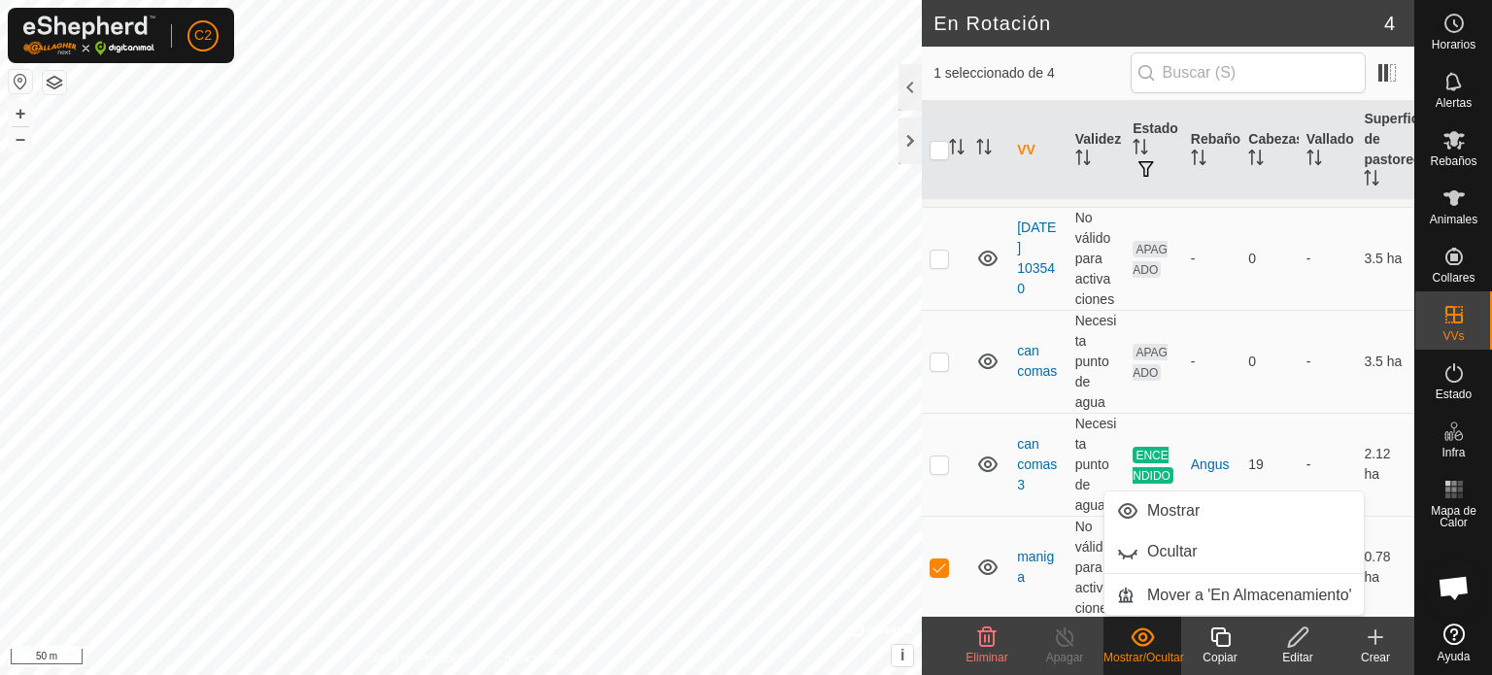
click at [1133, 640] on icon at bounding box center [1141, 636] width 23 height 18
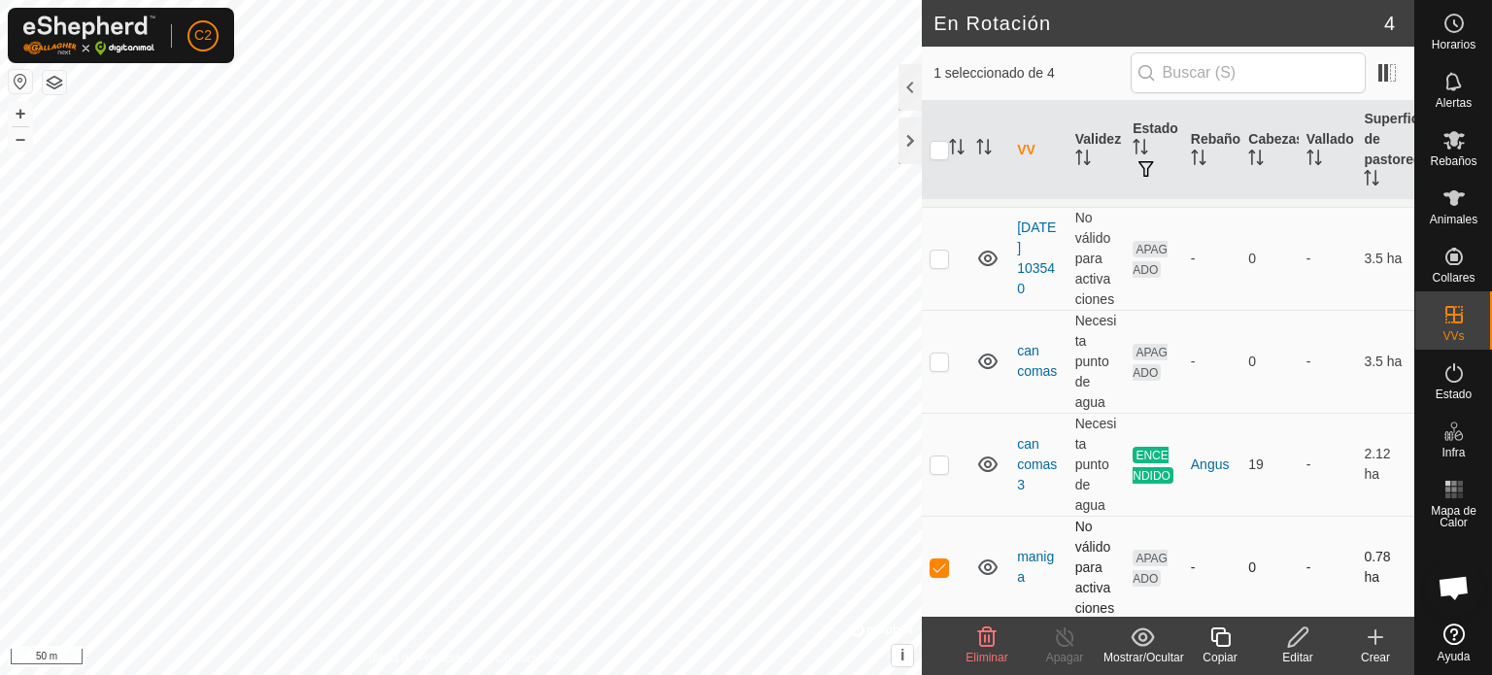
click at [939, 565] on p-checkbox at bounding box center [938, 567] width 19 height 16
checkbox input "false"
click at [1140, 559] on span "APAGADO" at bounding box center [1149, 568] width 35 height 37
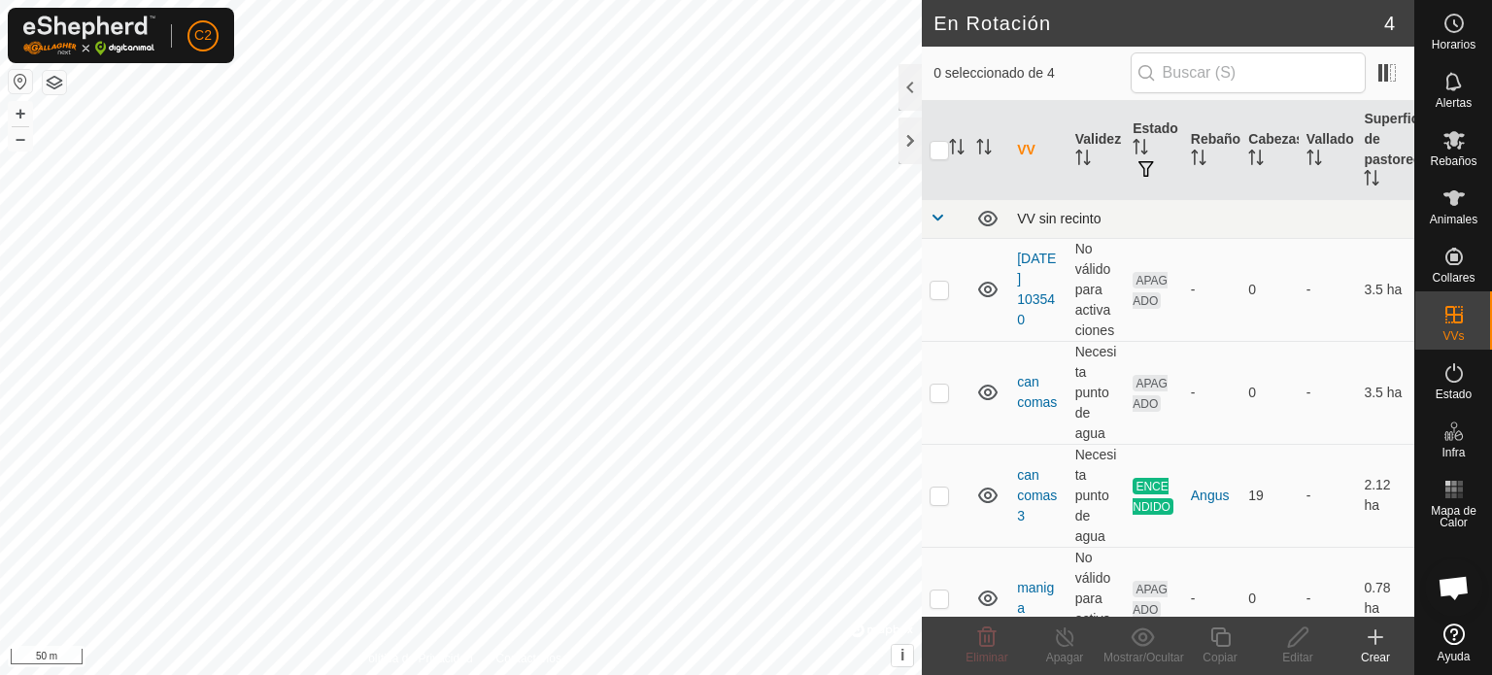
click at [932, 213] on span at bounding box center [937, 218] width 16 height 16
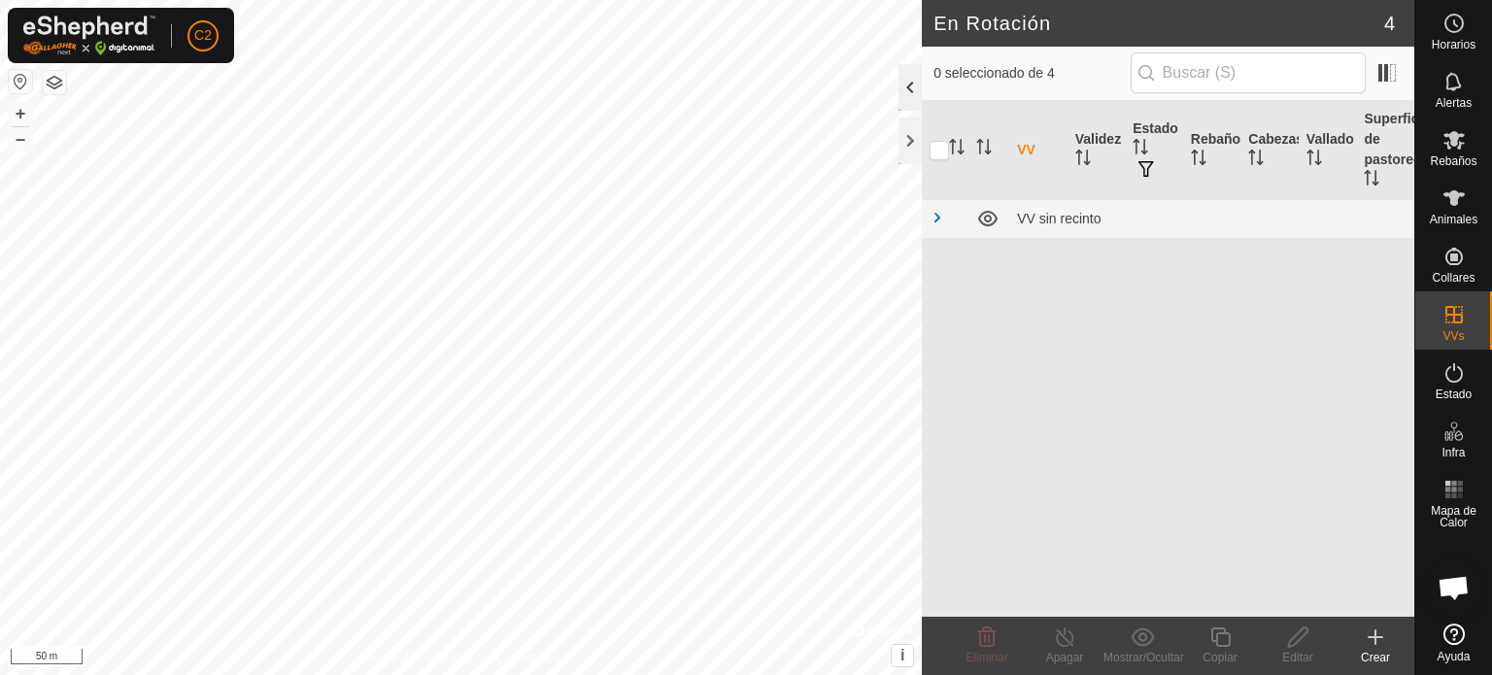
click at [905, 93] on div at bounding box center [909, 87] width 23 height 47
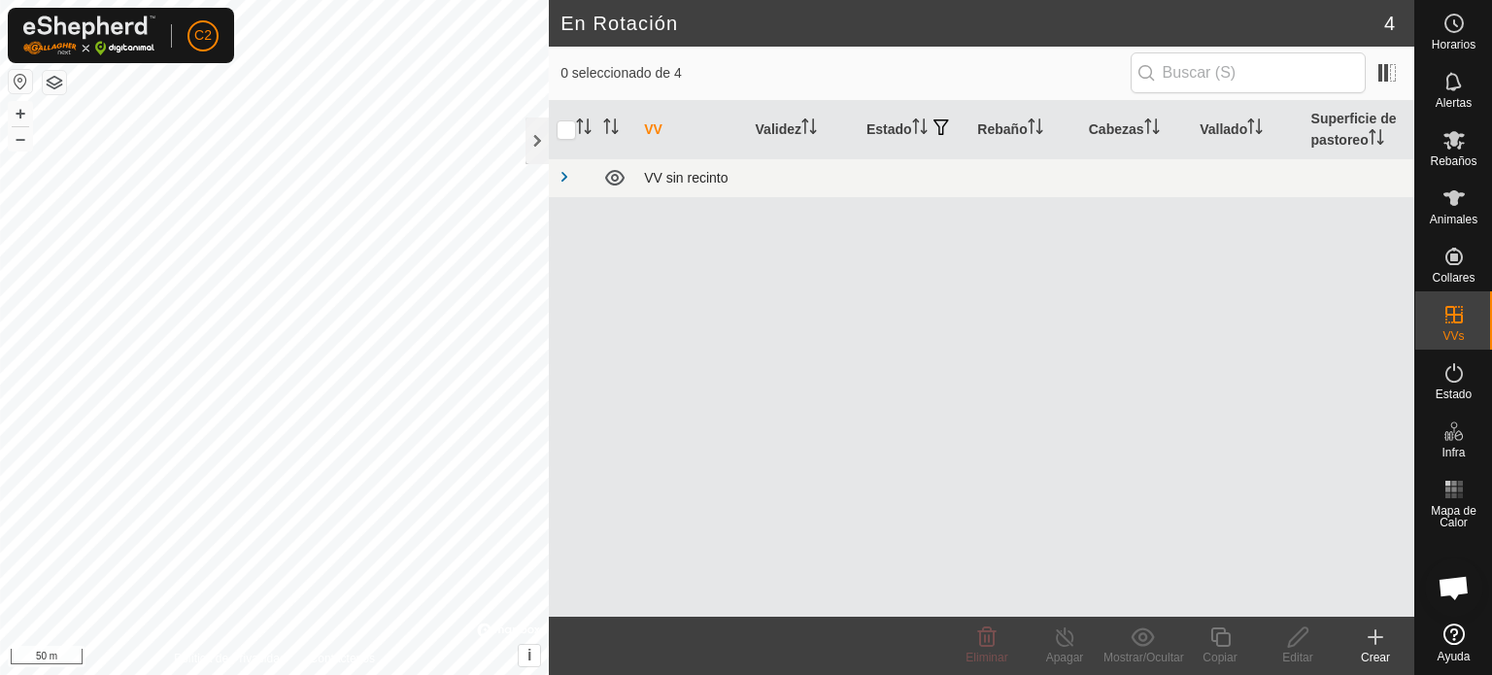
click at [681, 177] on div "VV sin recinto" at bounding box center [1025, 178] width 762 height 16
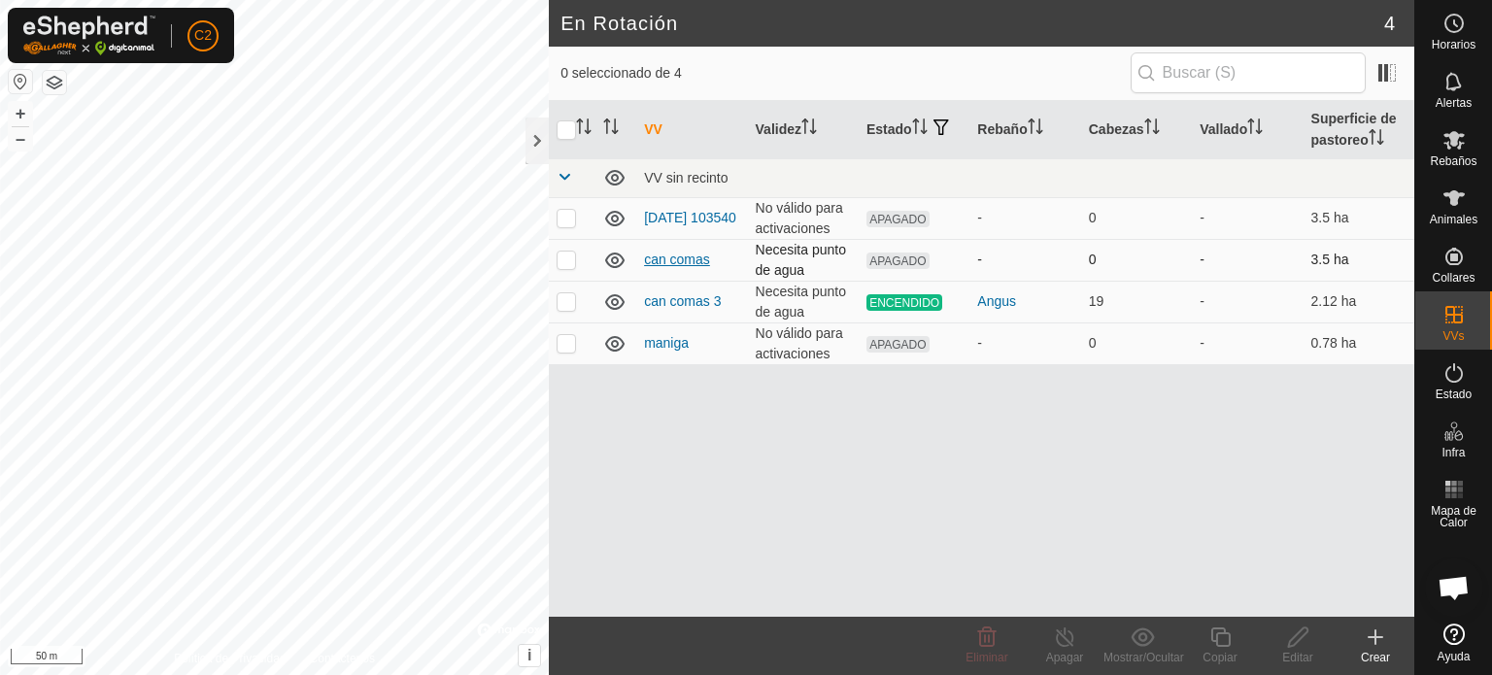
click at [668, 263] on link "can comas" at bounding box center [677, 260] width 66 height 16
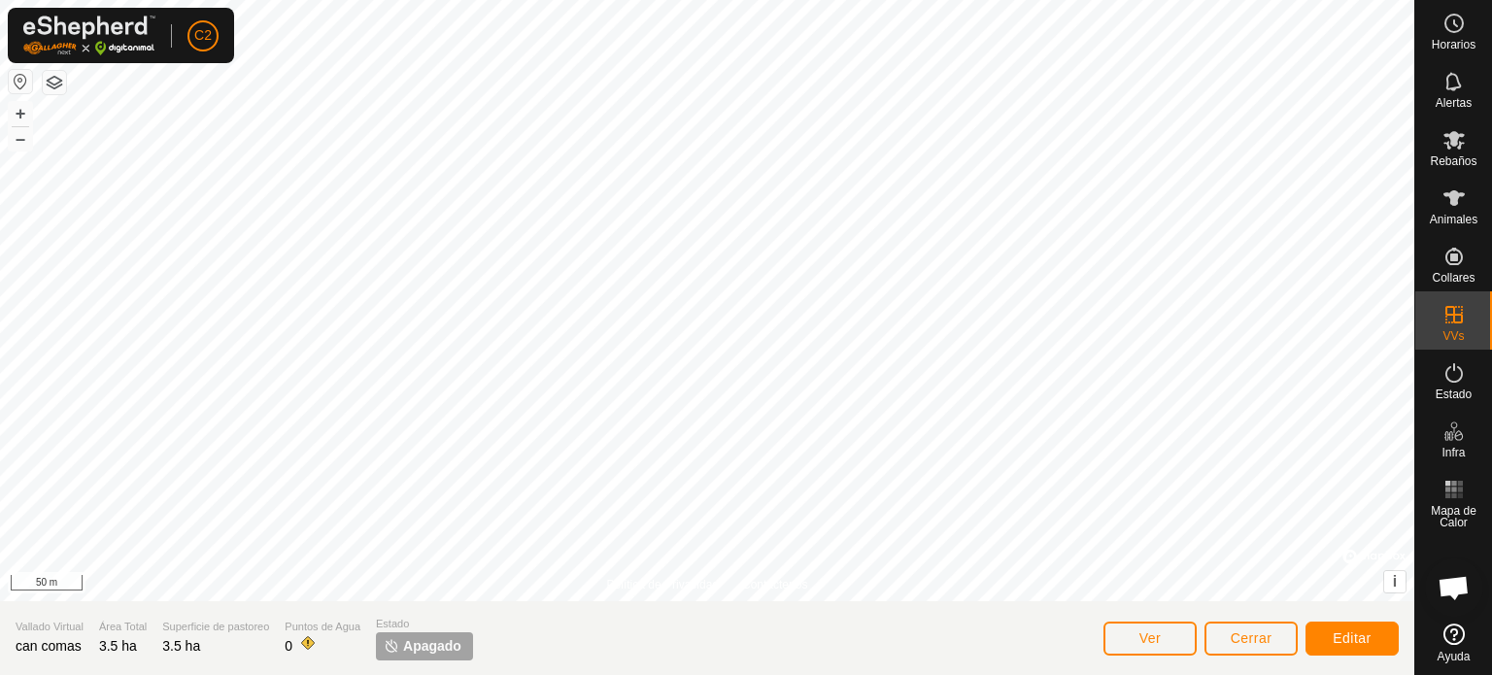
click at [424, 646] on span "Apagado" at bounding box center [432, 646] width 58 height 20
click at [1459, 200] on icon at bounding box center [1453, 197] width 23 height 23
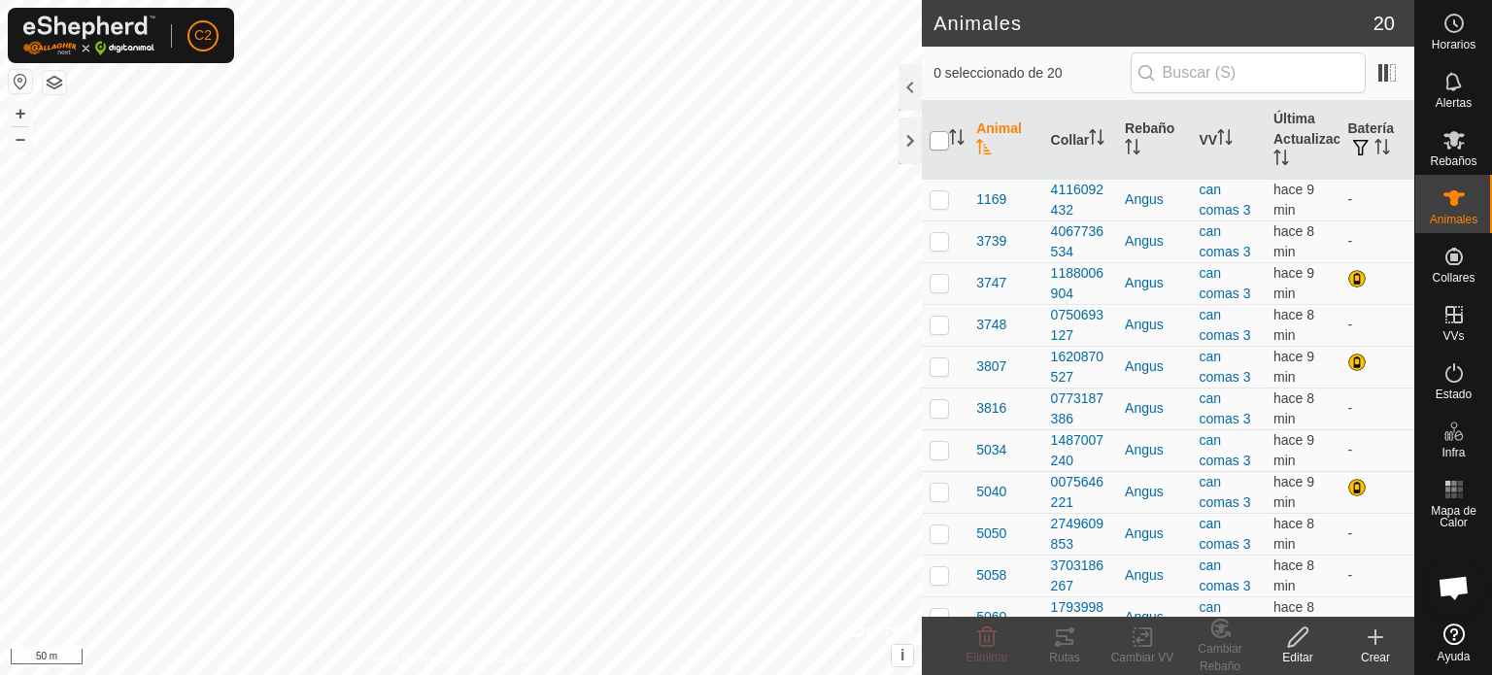
click at [935, 143] on input "checkbox" at bounding box center [938, 140] width 19 height 19
checkbox input "true"
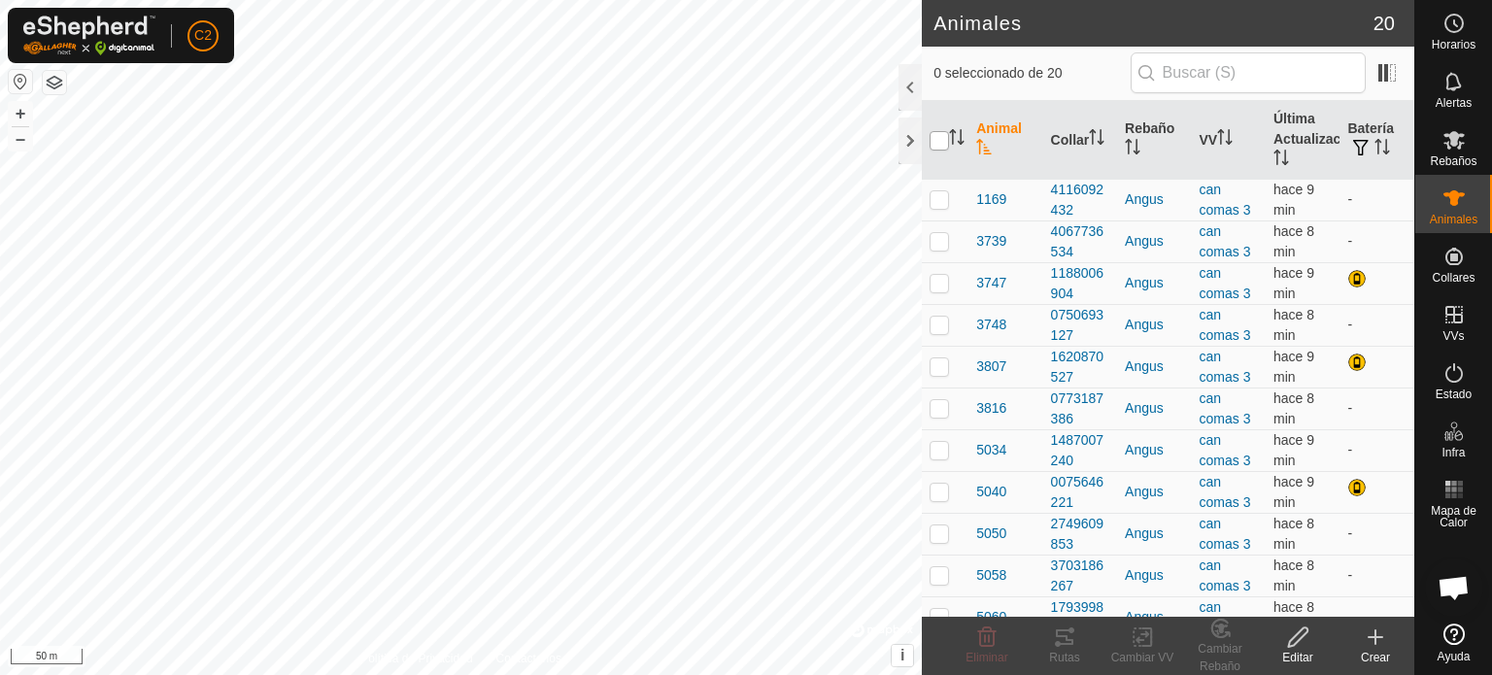
checkbox input "true"
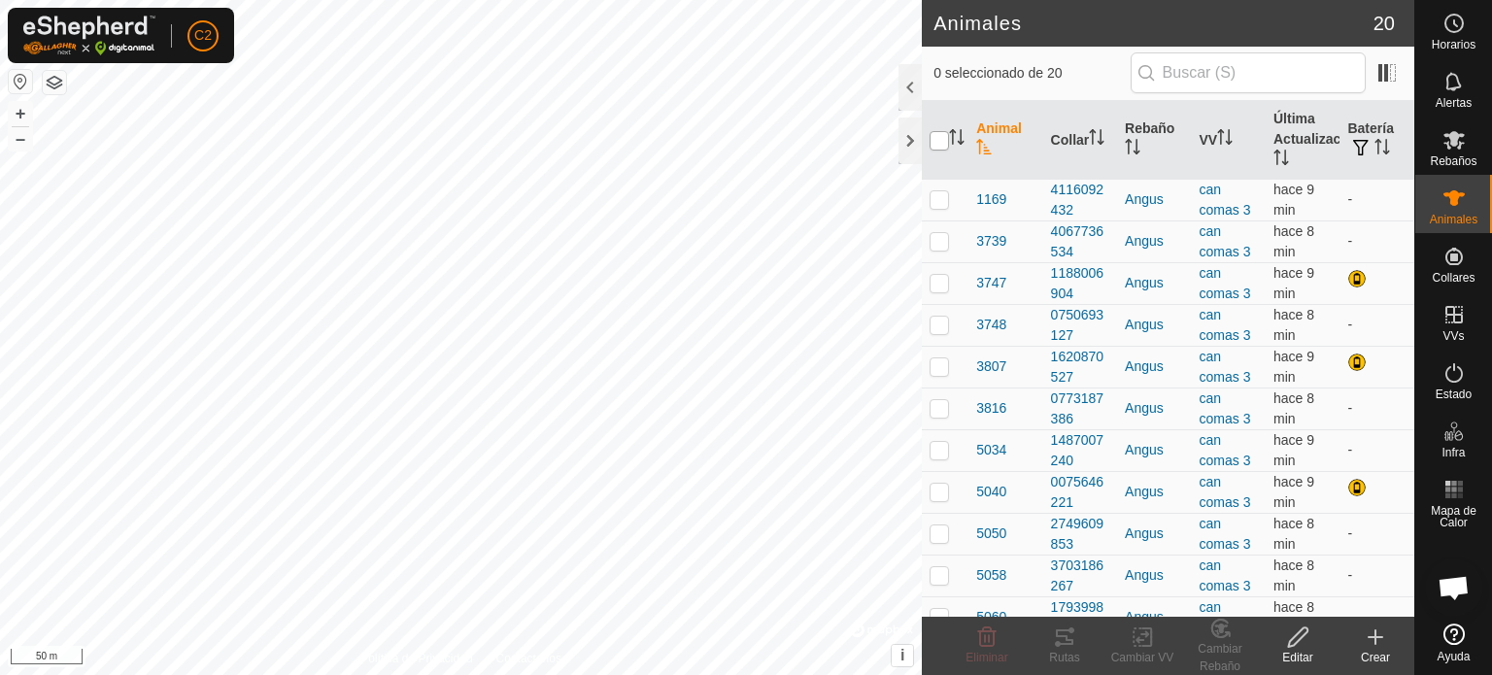
checkbox input "true"
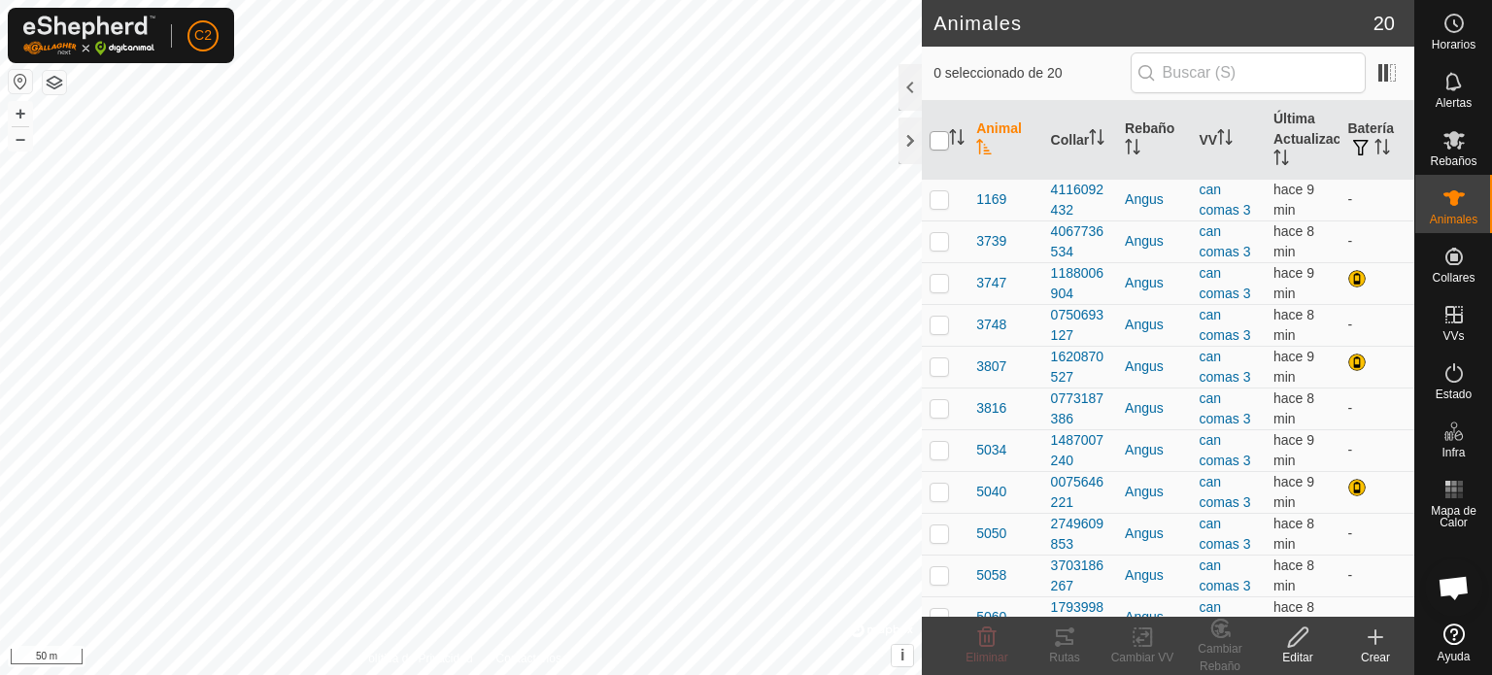
checkbox input "true"
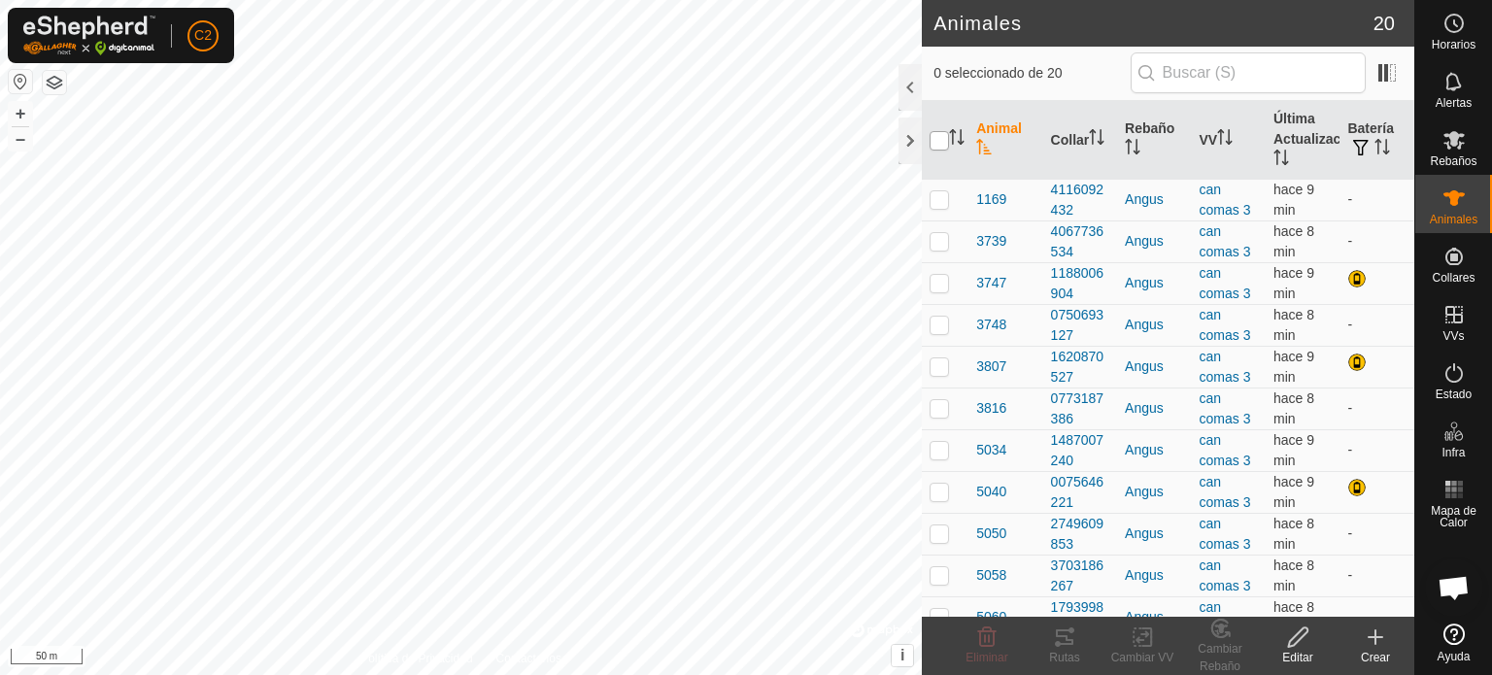
checkbox input "true"
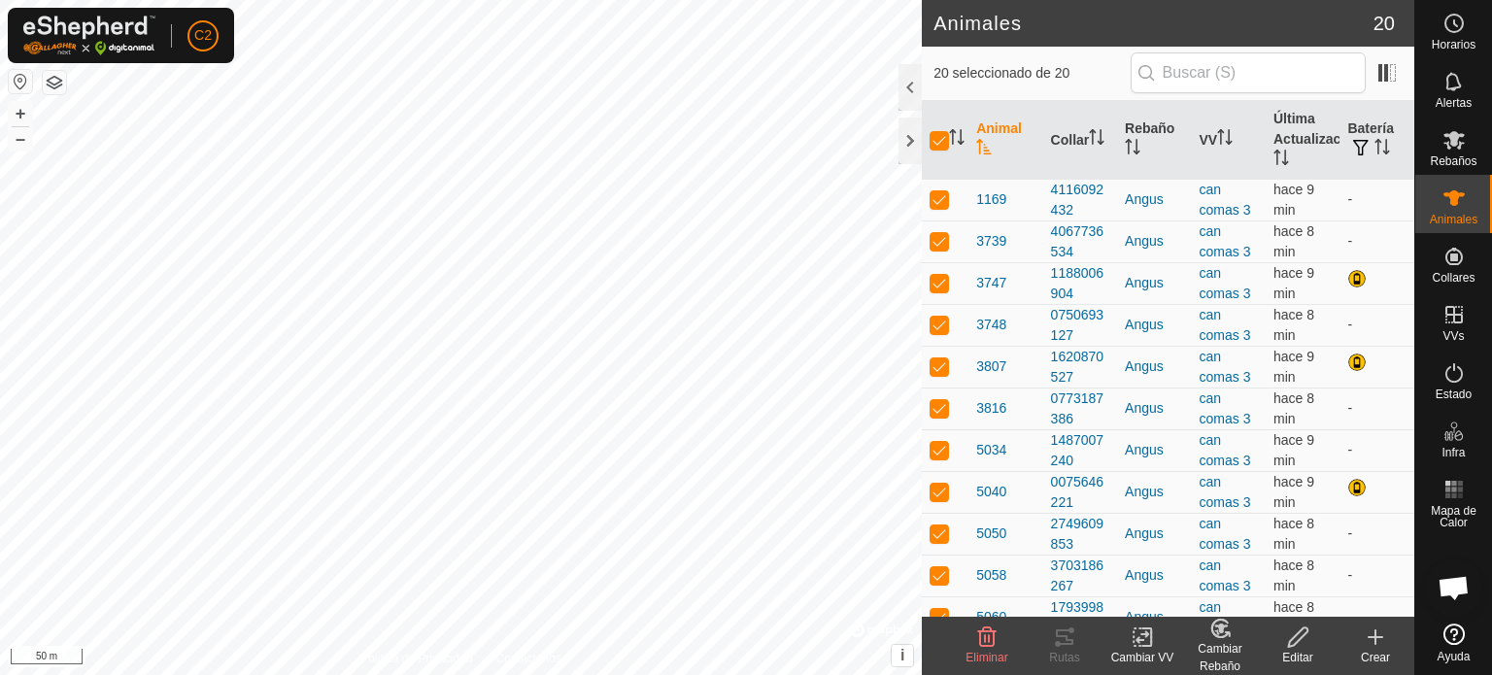
click at [1142, 633] on icon at bounding box center [1142, 637] width 14 height 13
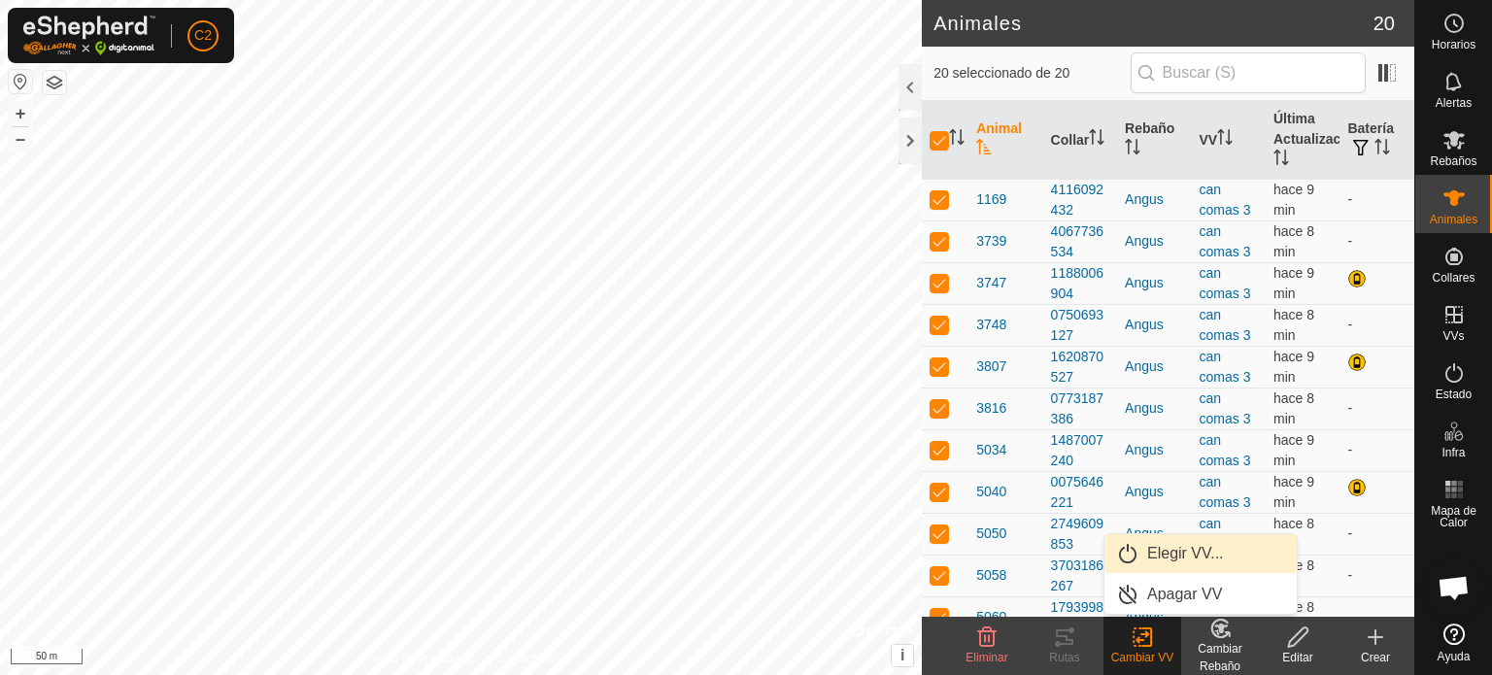
click at [1167, 553] on link "Elegir VV..." at bounding box center [1200, 553] width 192 height 39
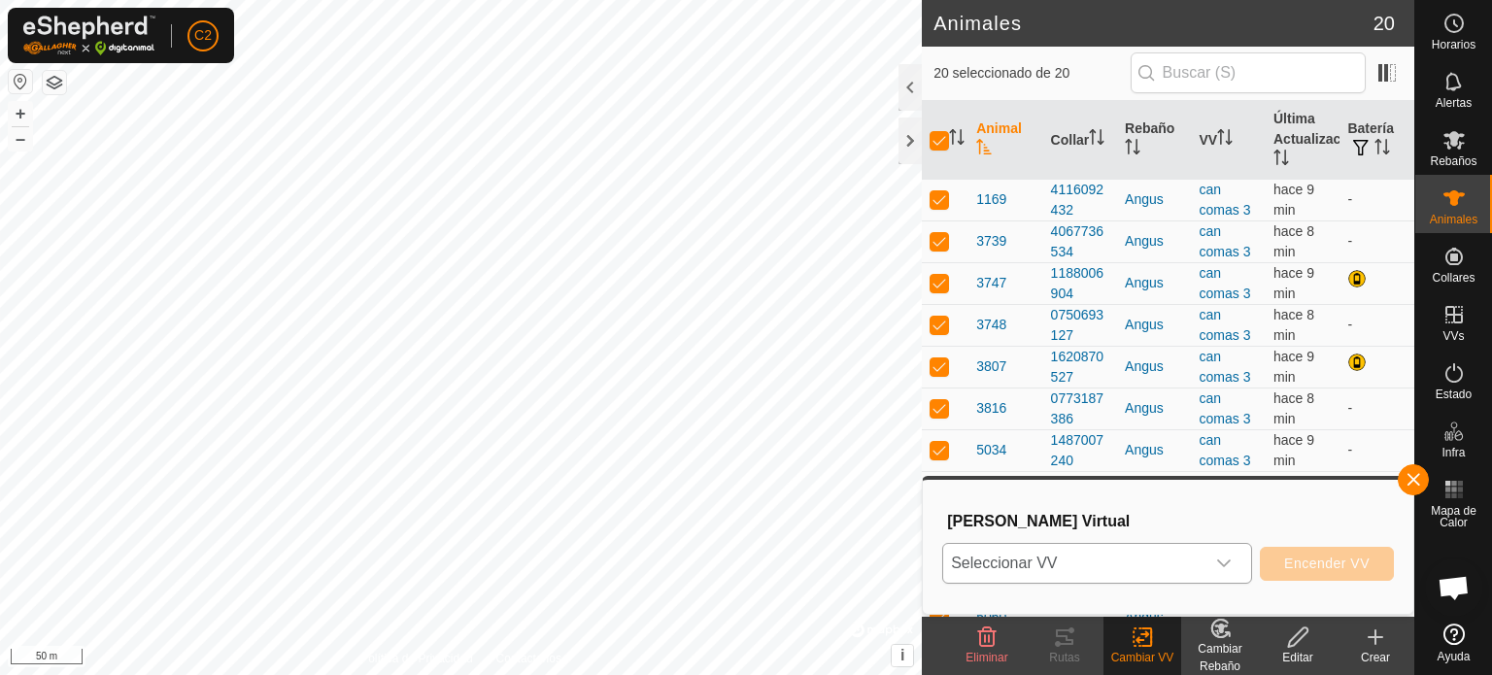
click at [1225, 565] on icon "dropdown trigger" at bounding box center [1224, 563] width 14 height 8
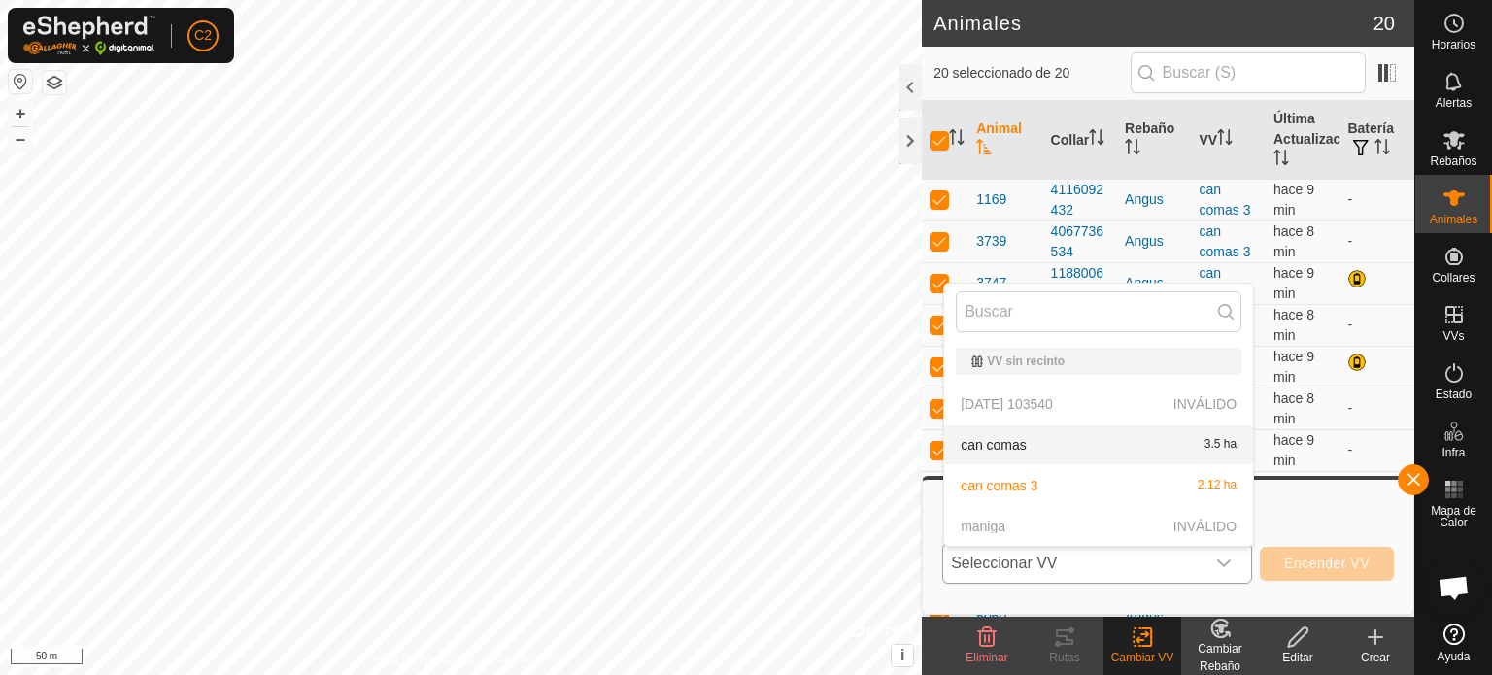
click at [1003, 439] on li "can comas 3.5 ha" at bounding box center [1098, 444] width 309 height 39
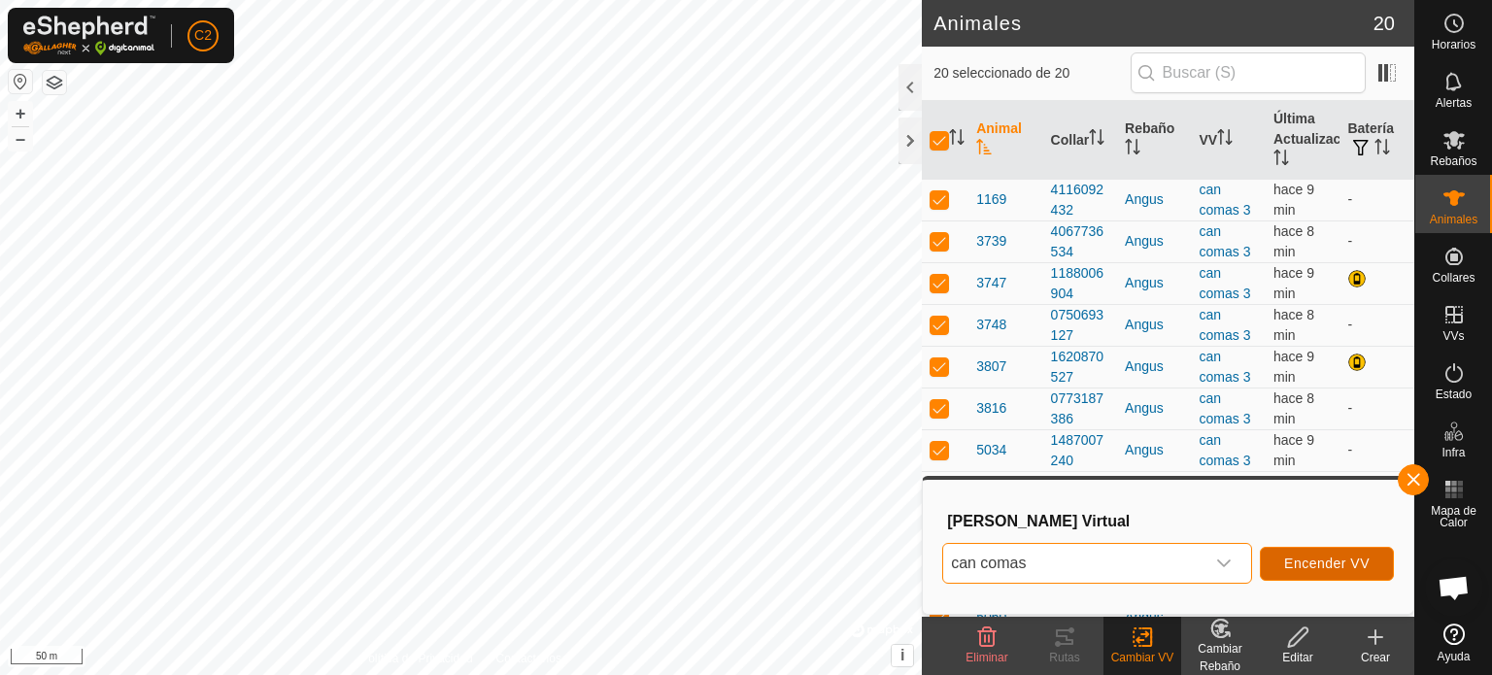
click at [1318, 562] on span "Encender VV" at bounding box center [1326, 563] width 85 height 16
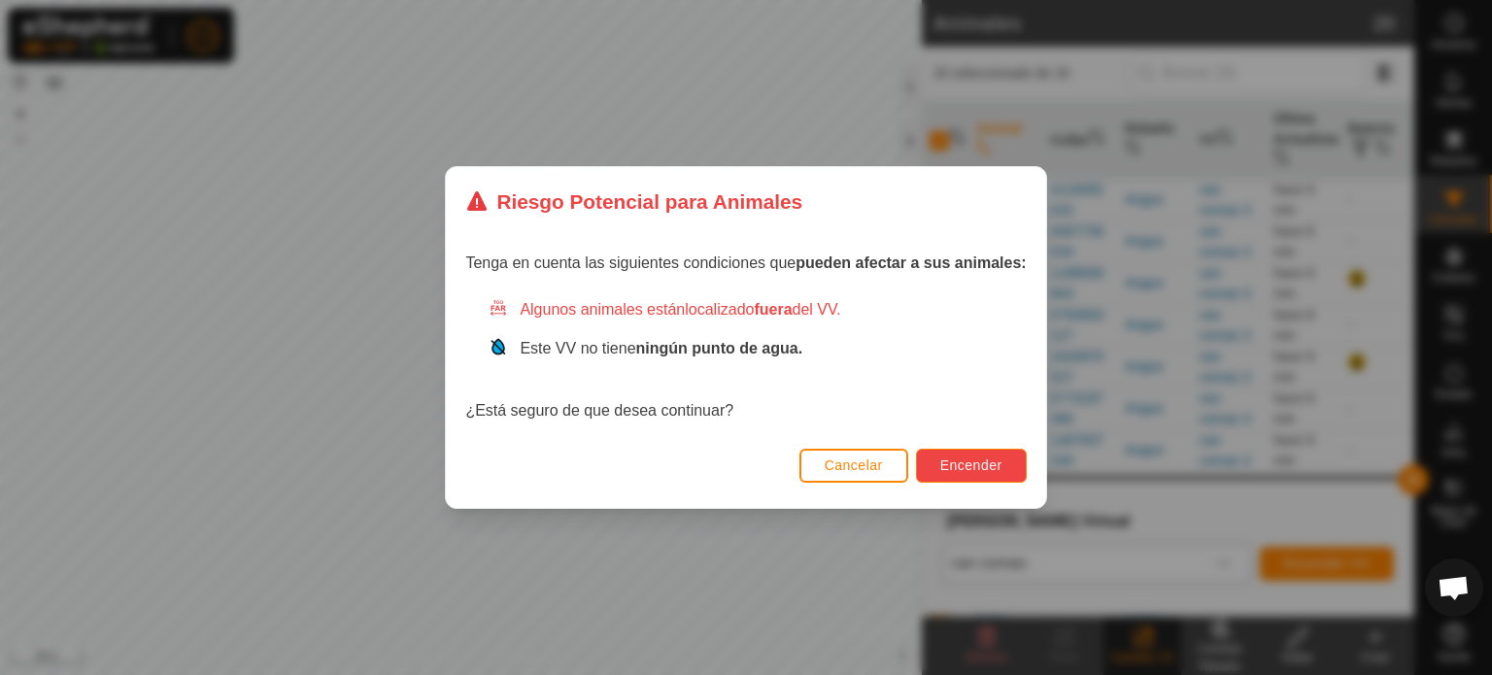
click at [950, 460] on span "Encender" at bounding box center [971, 465] width 62 height 16
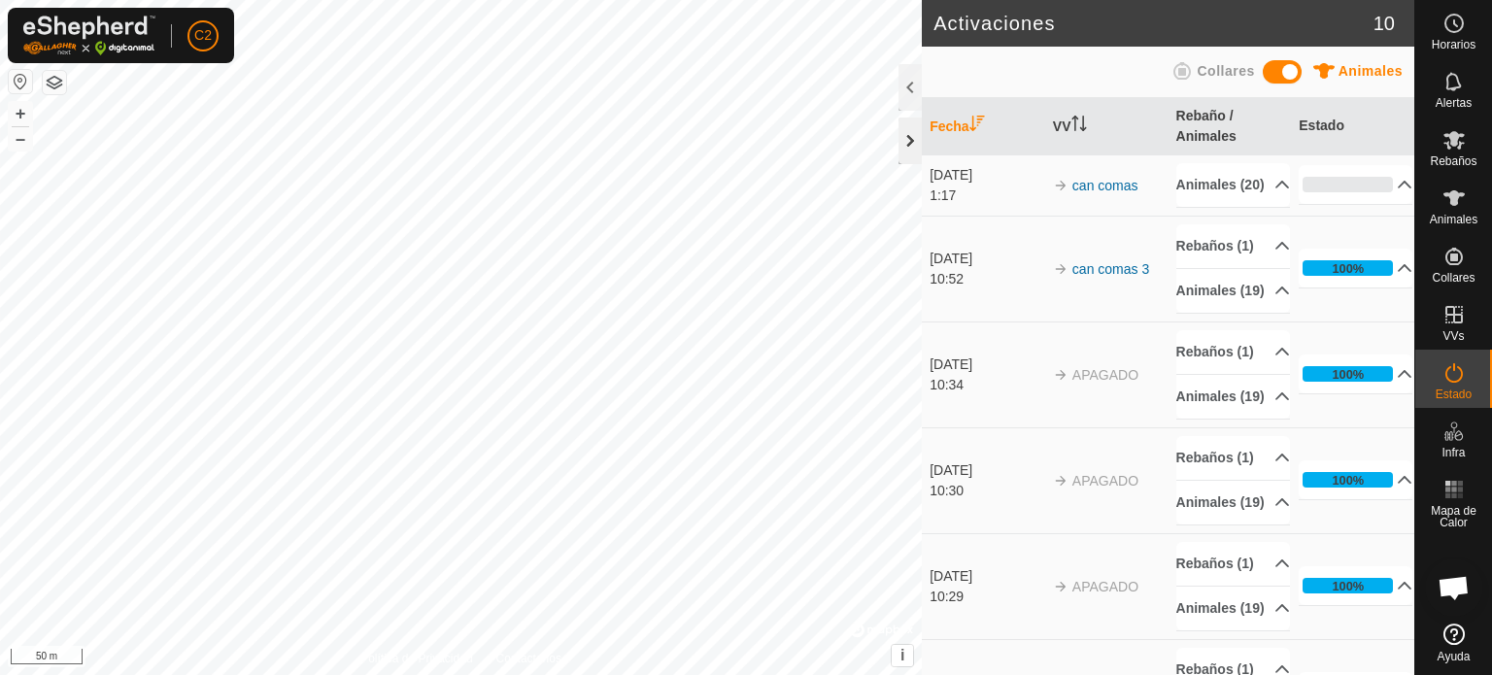
click at [909, 140] on div at bounding box center [909, 140] width 23 height 47
